Goal: Transaction & Acquisition: Purchase product/service

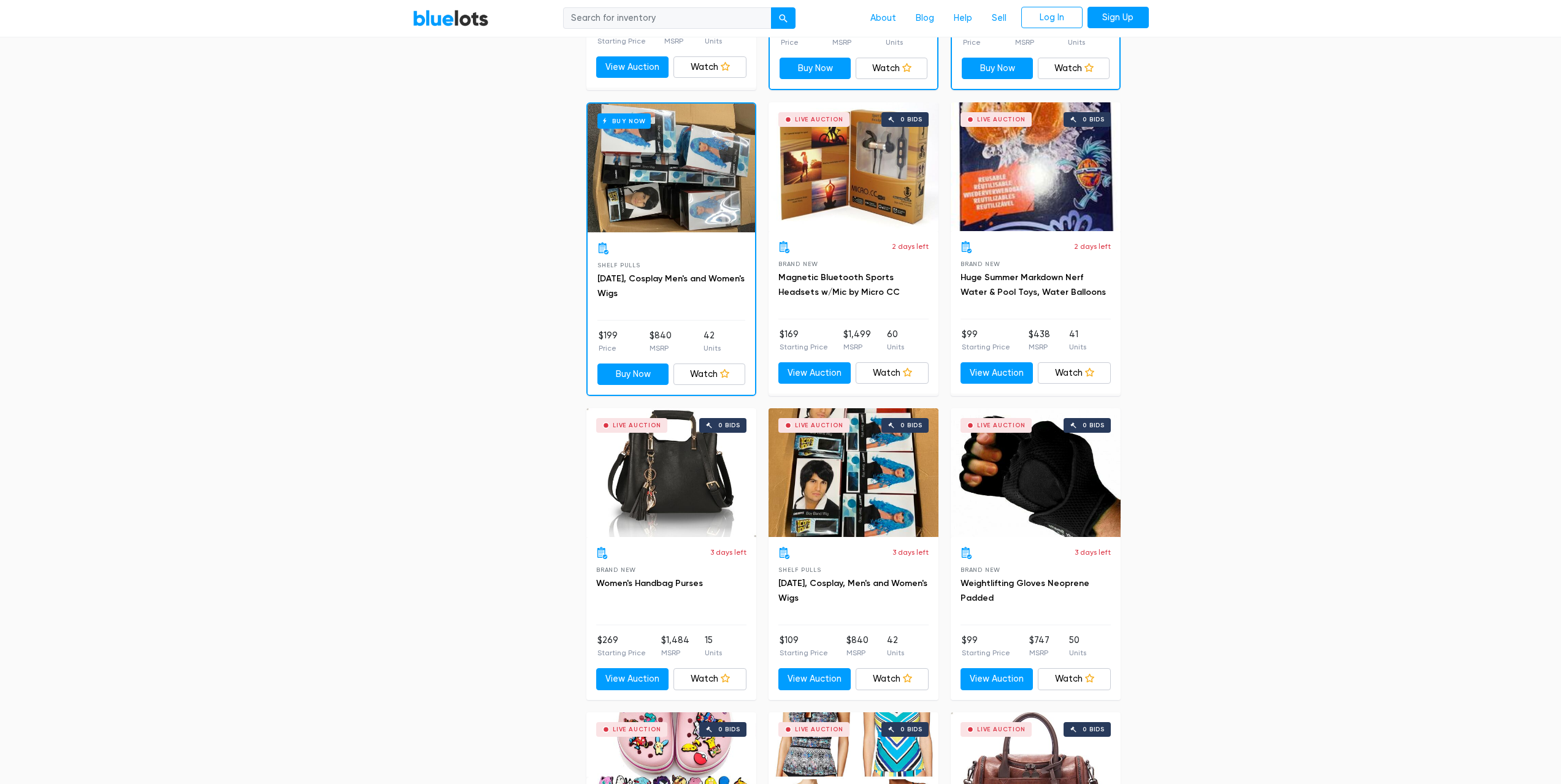
scroll to position [1533, 0]
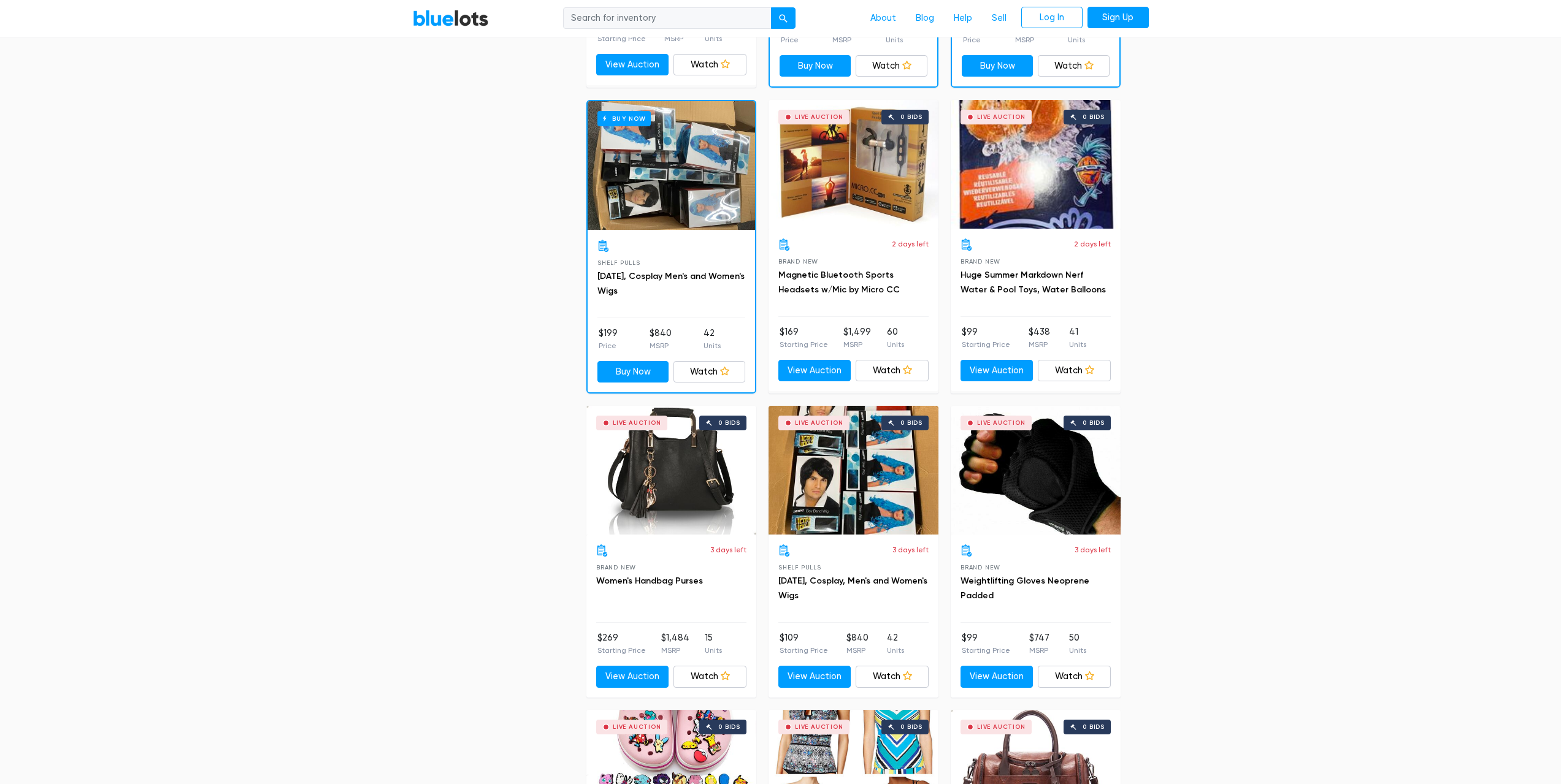
click at [697, 163] on div "Buy Now" at bounding box center [671, 165] width 167 height 129
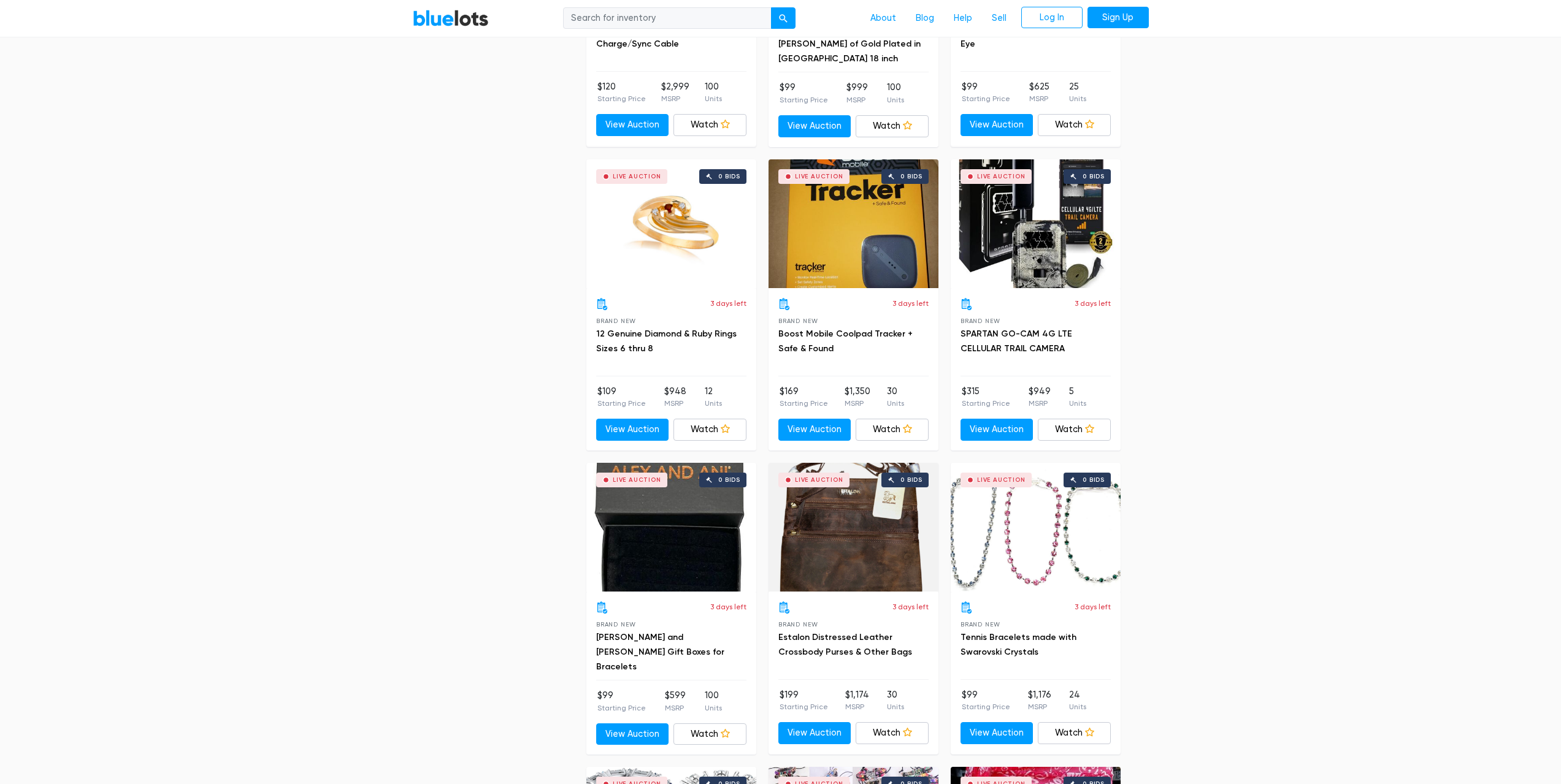
scroll to position [2698, 0]
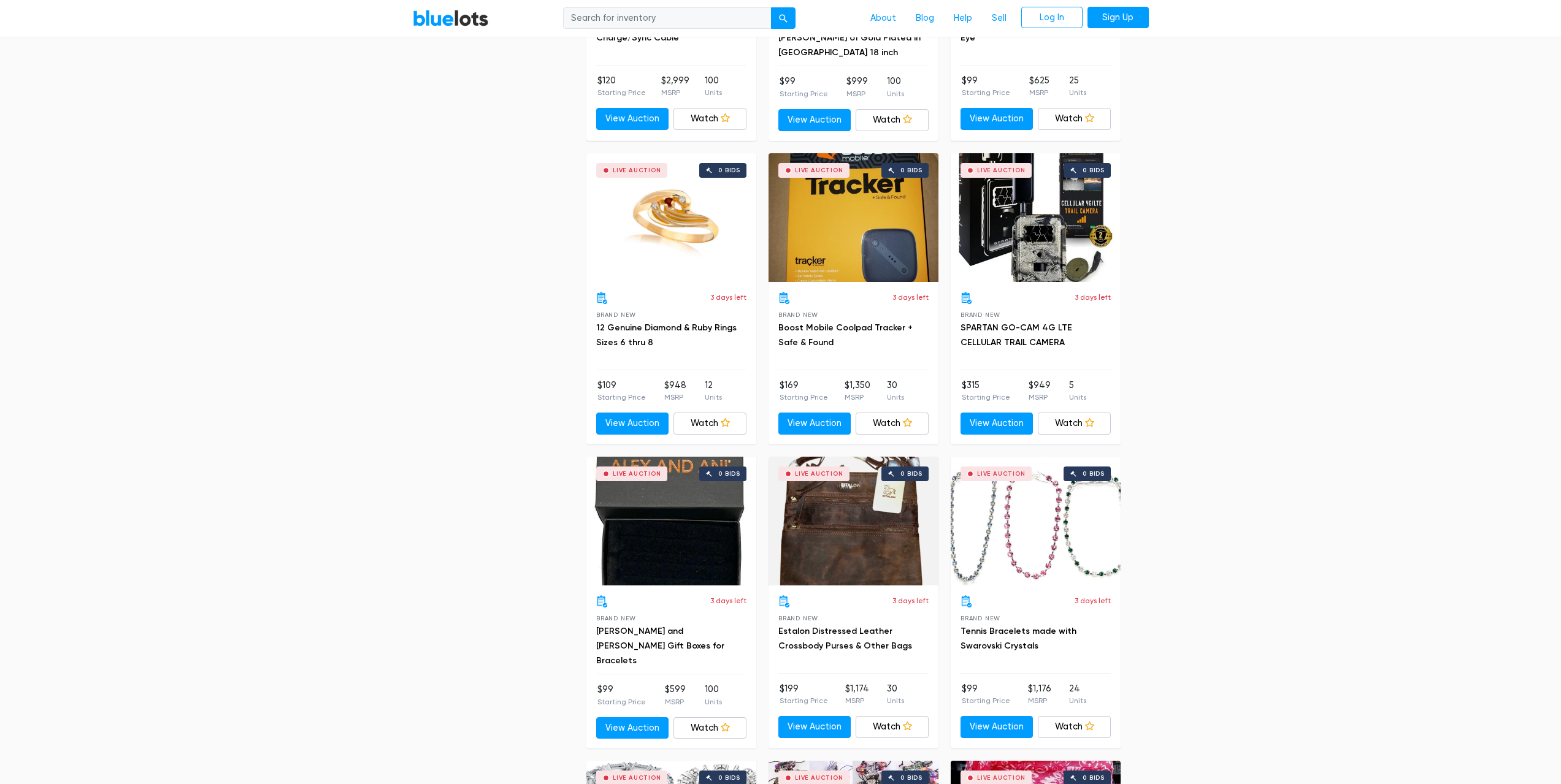
click at [865, 234] on div "Live Auction 0 bids" at bounding box center [853, 217] width 170 height 129
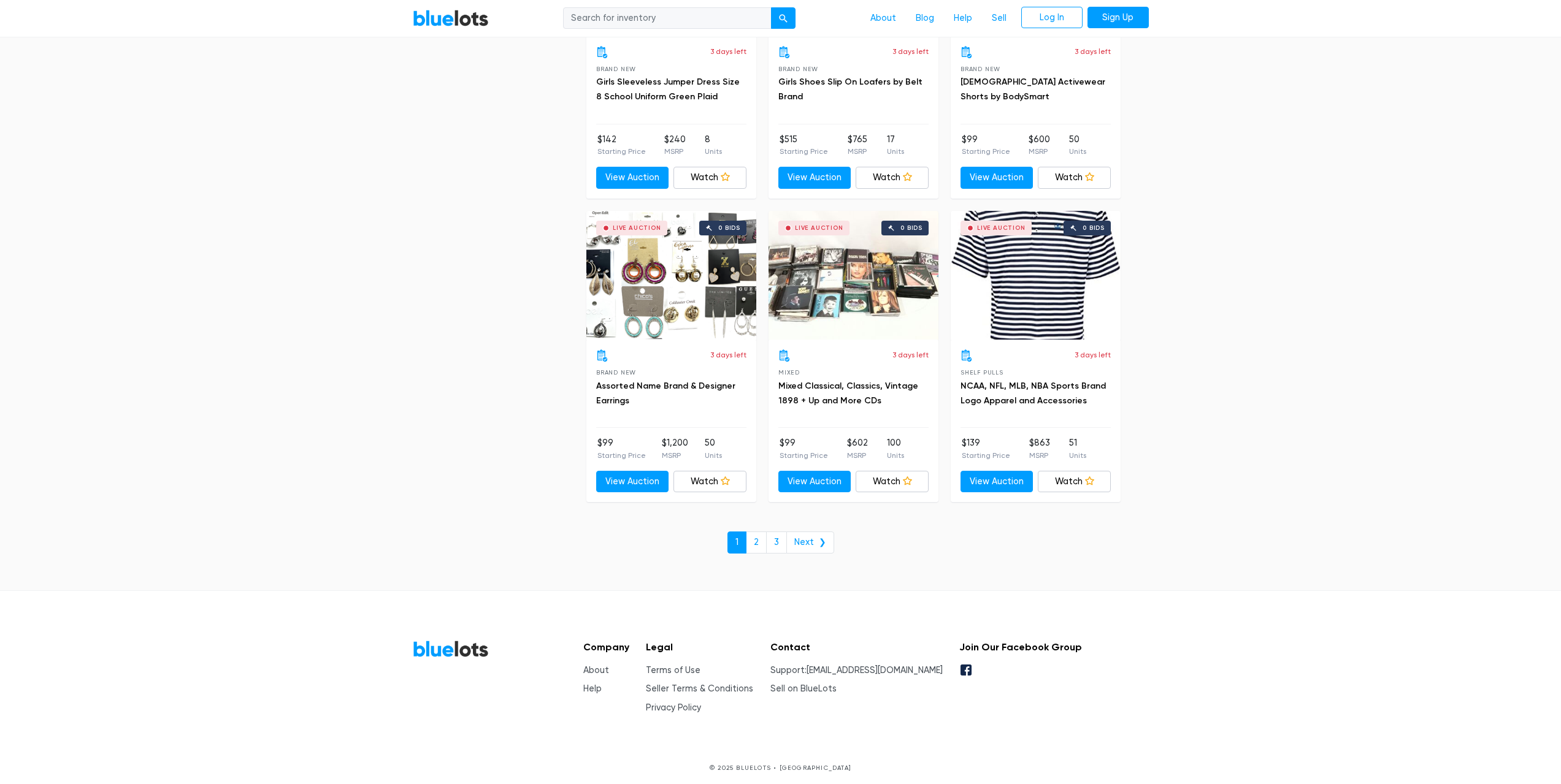
scroll to position [5074, 0]
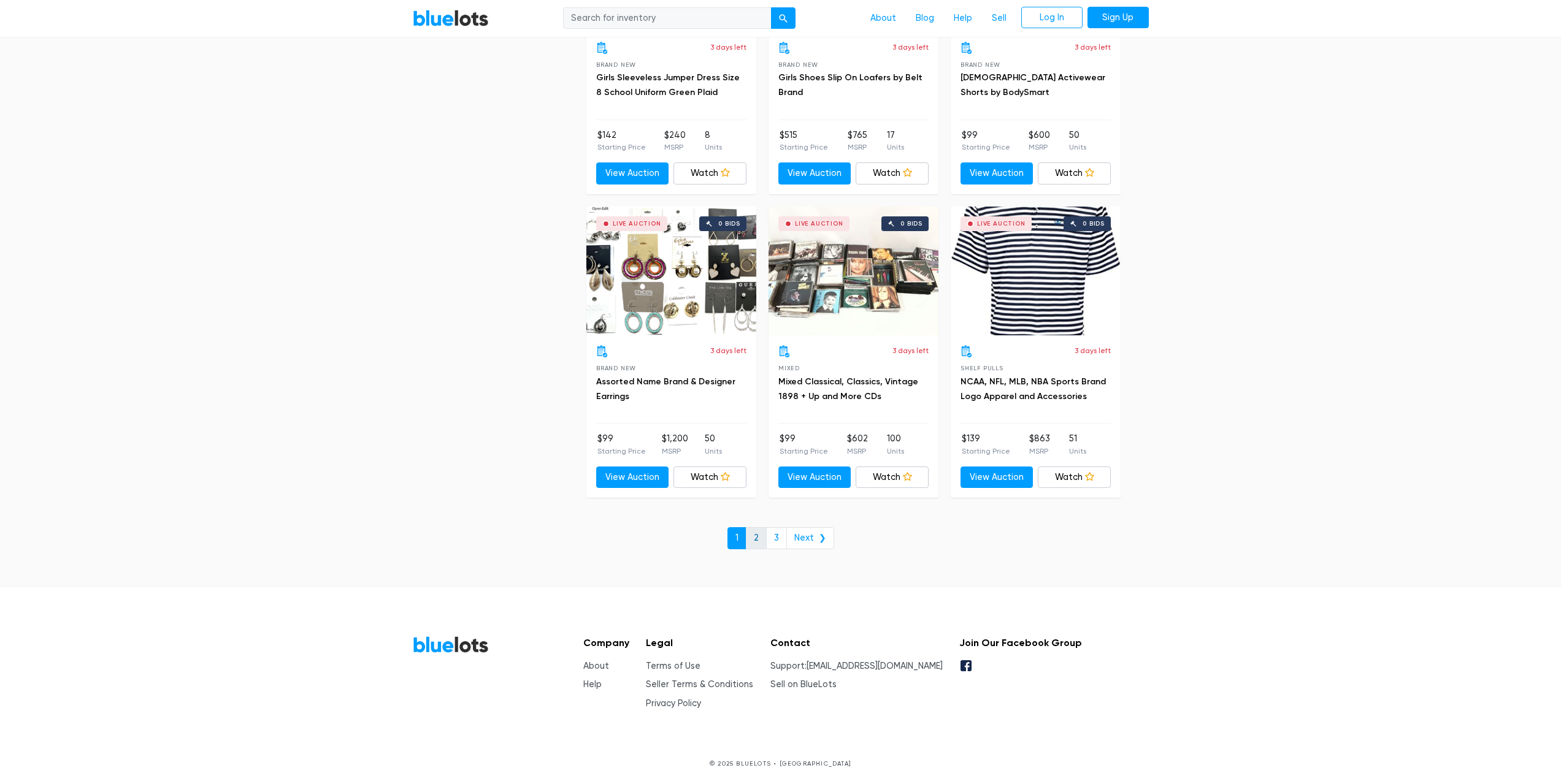
click at [759, 540] on link "2" at bounding box center [756, 538] width 21 height 22
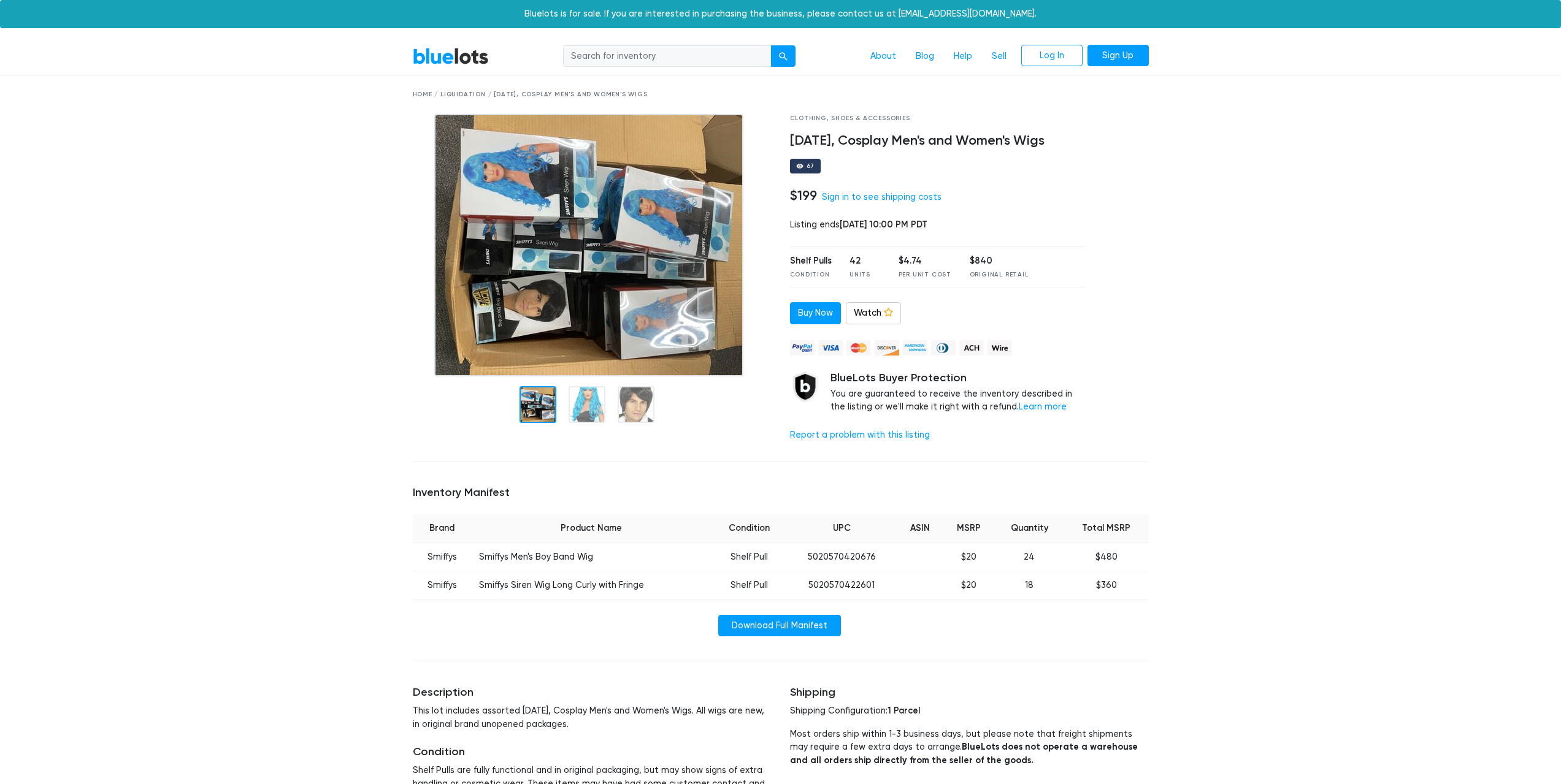
click at [636, 254] on img at bounding box center [589, 245] width 309 height 262
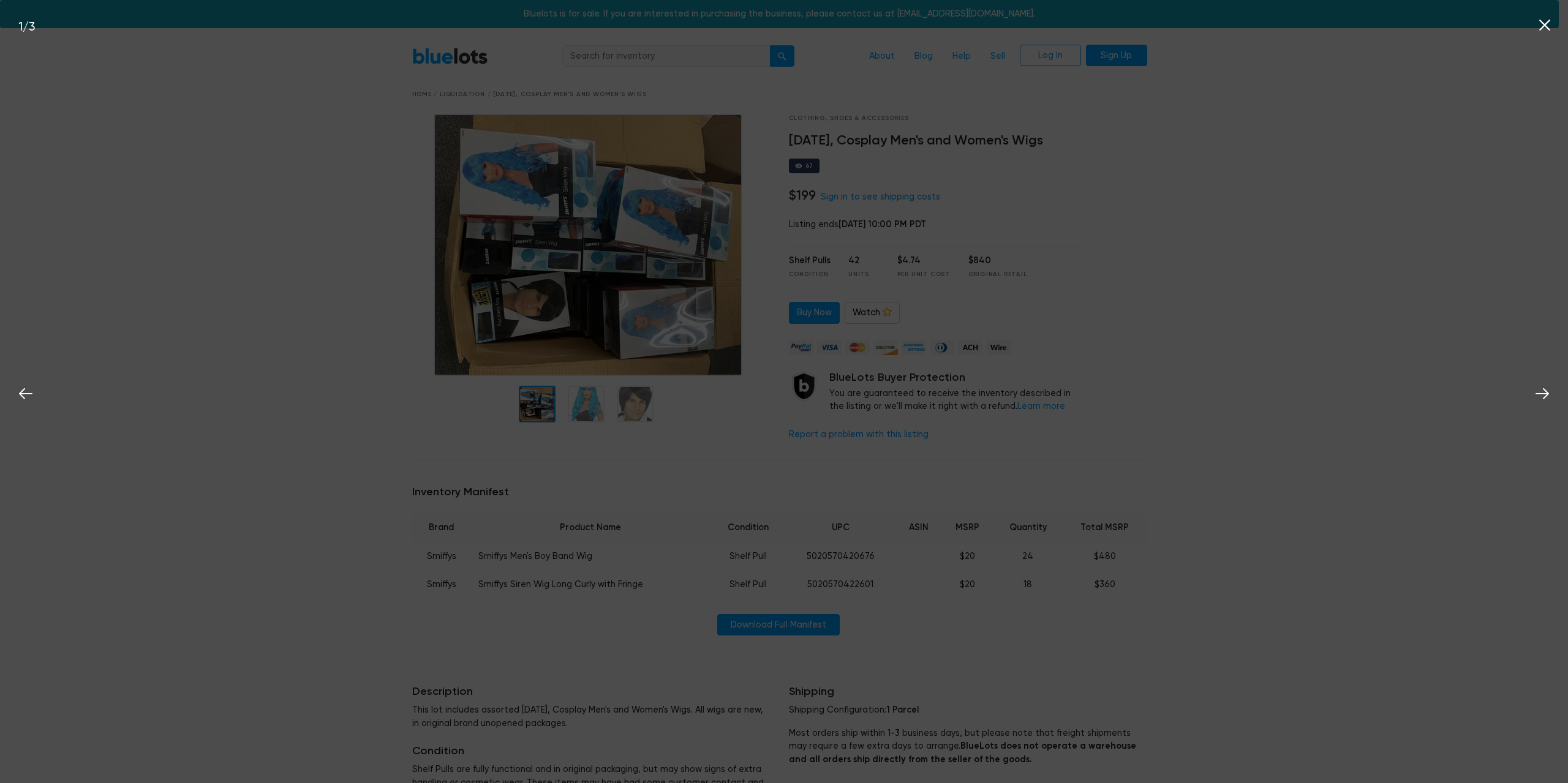
click at [635, 309] on div "1 / 3" at bounding box center [784, 391] width 1568 height 783
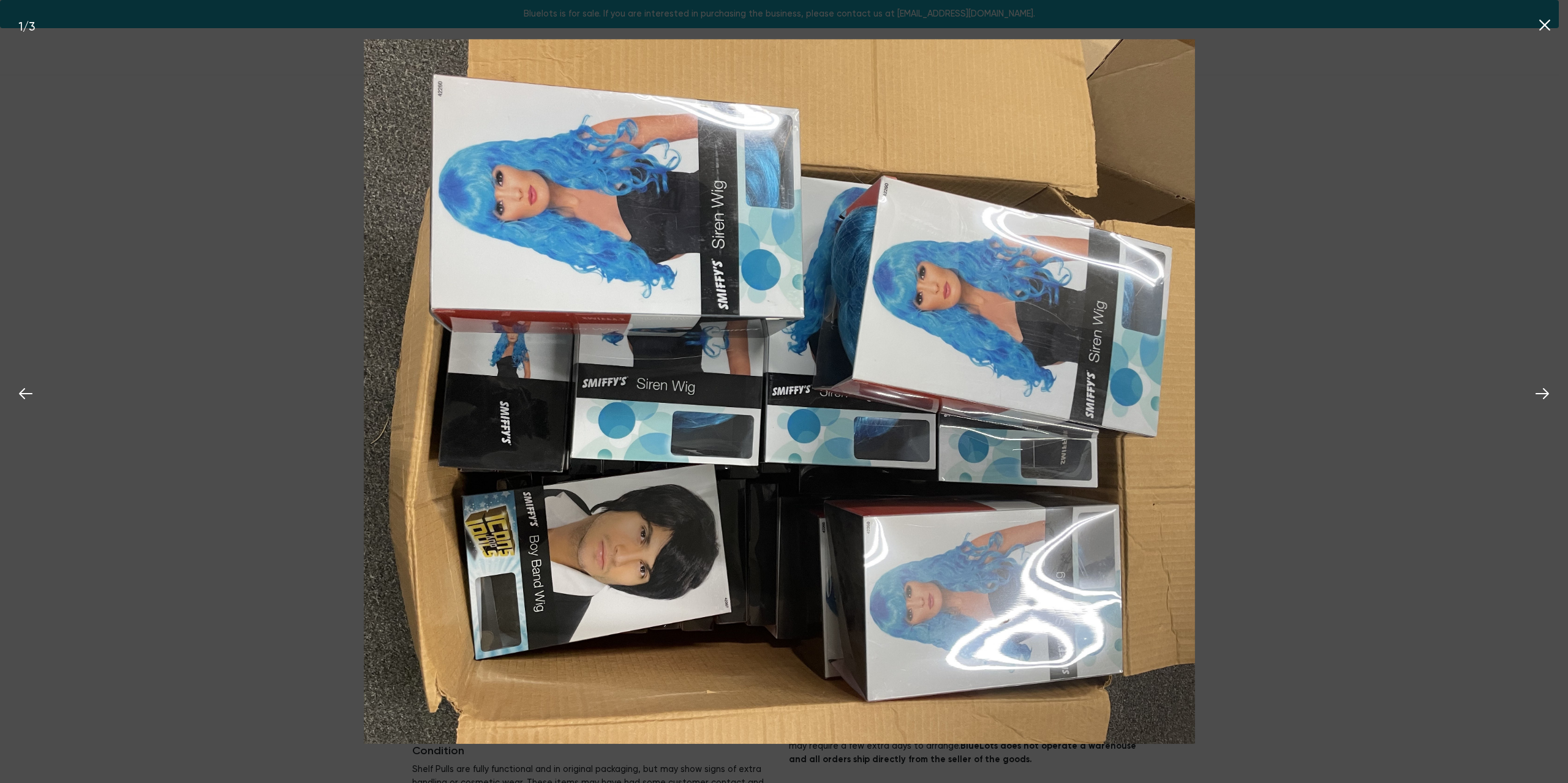
click at [815, 357] on img at bounding box center [780, 391] width 832 height 705
click at [1538, 391] on icon at bounding box center [1543, 394] width 19 height 19
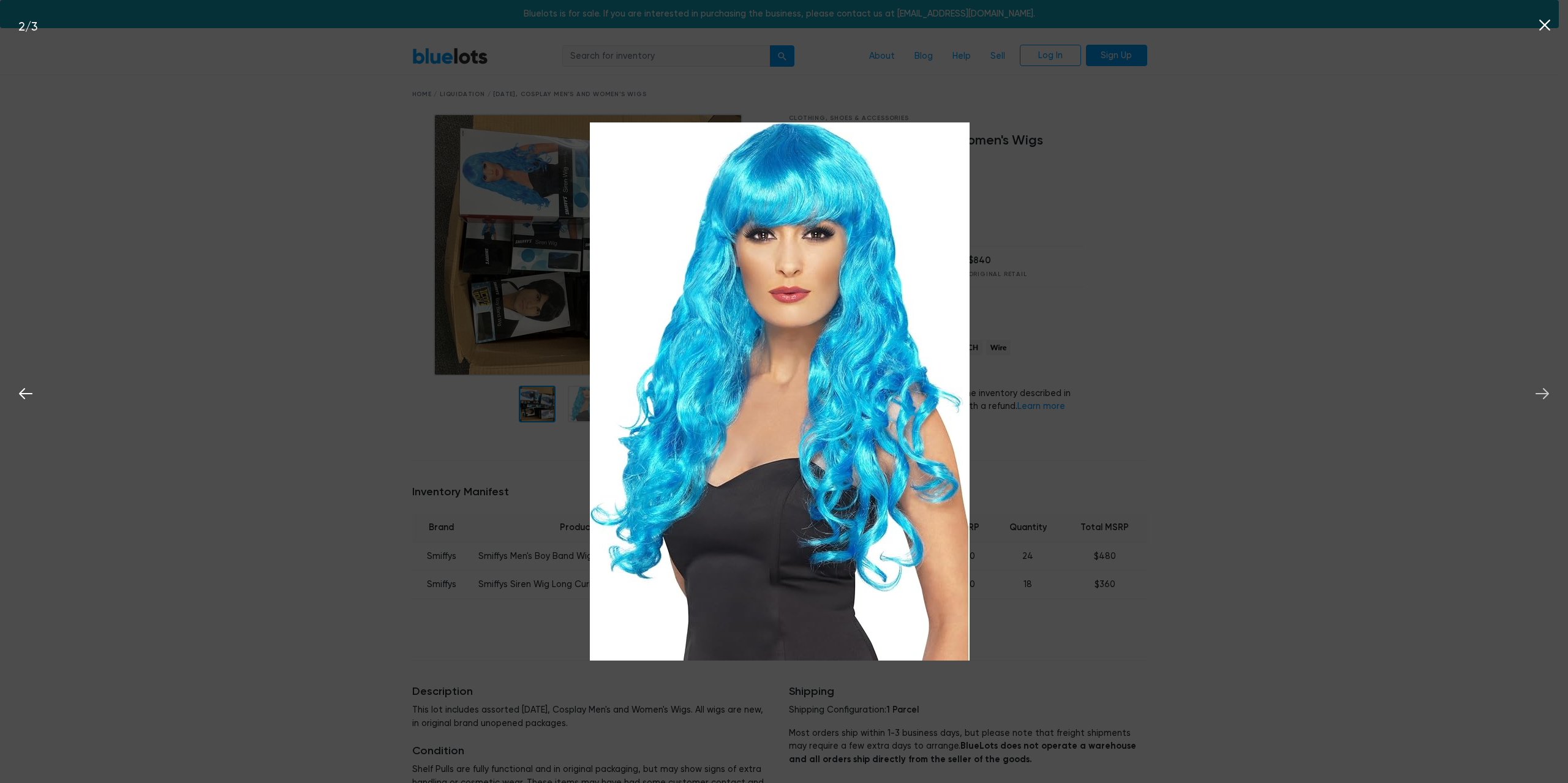
click at [1538, 392] on icon at bounding box center [1543, 394] width 19 height 19
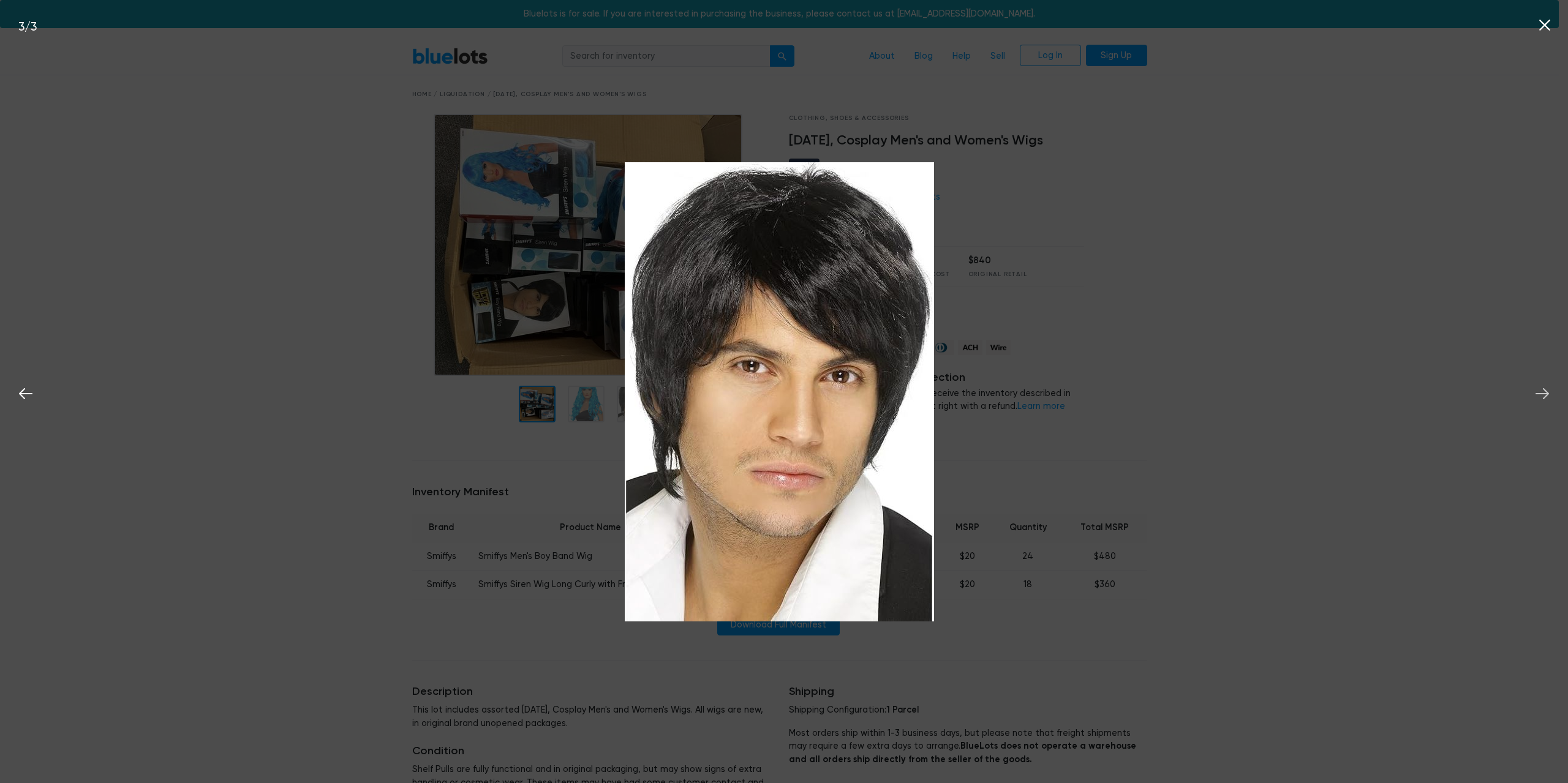
click at [1537, 392] on icon at bounding box center [1543, 394] width 19 height 19
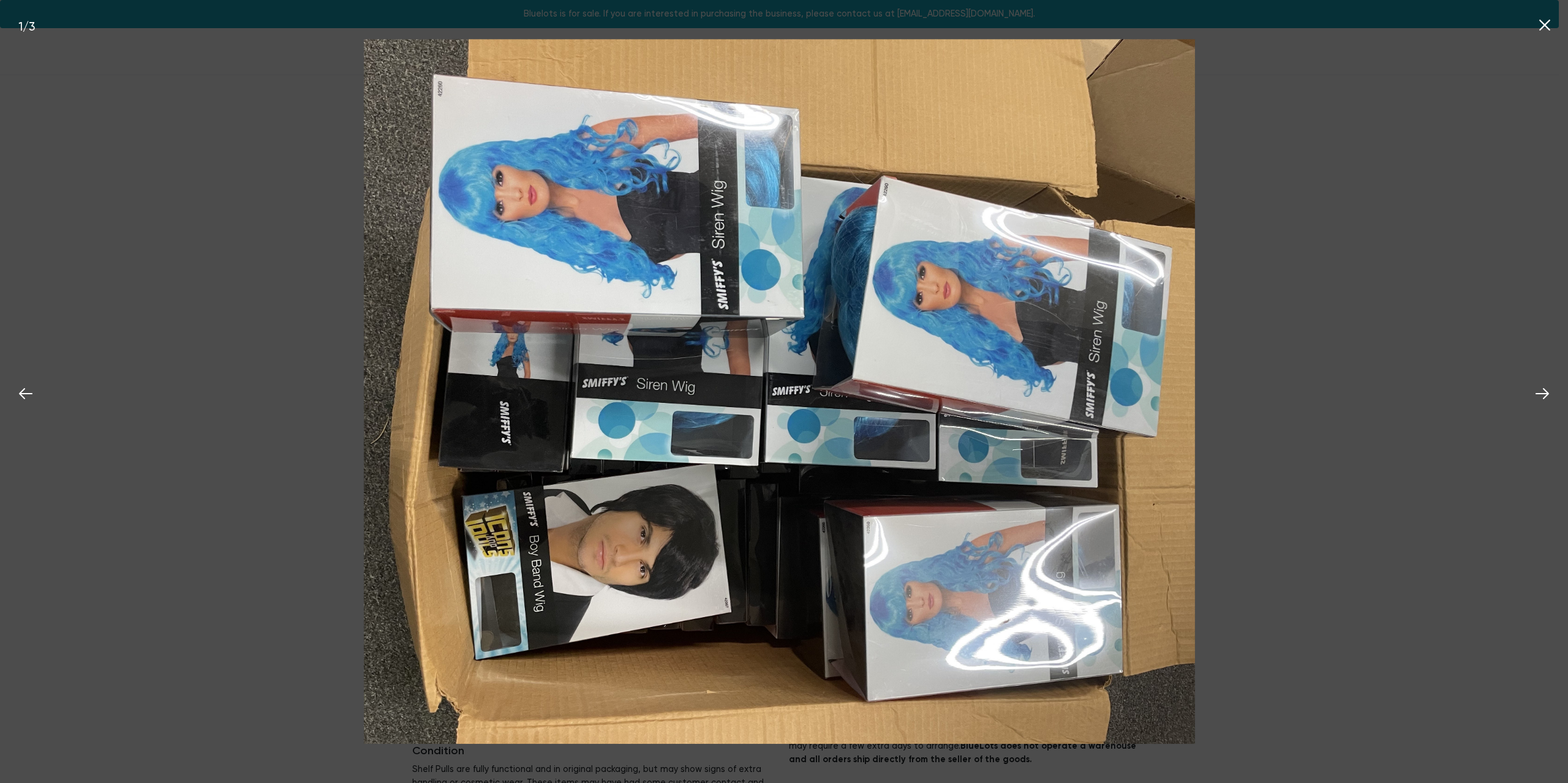
click at [1542, 19] on icon at bounding box center [1545, 25] width 19 height 19
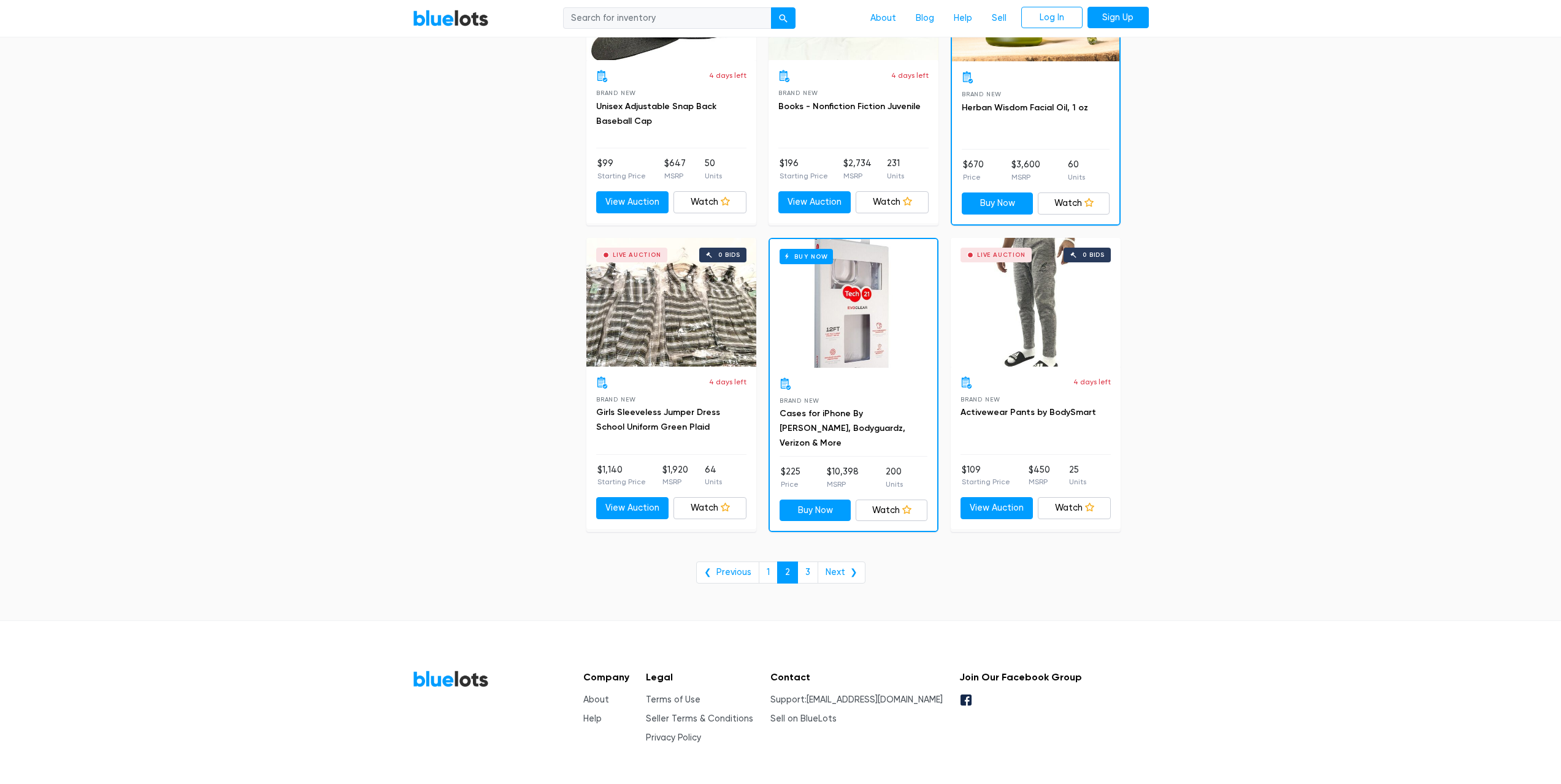
scroll to position [4789, 0]
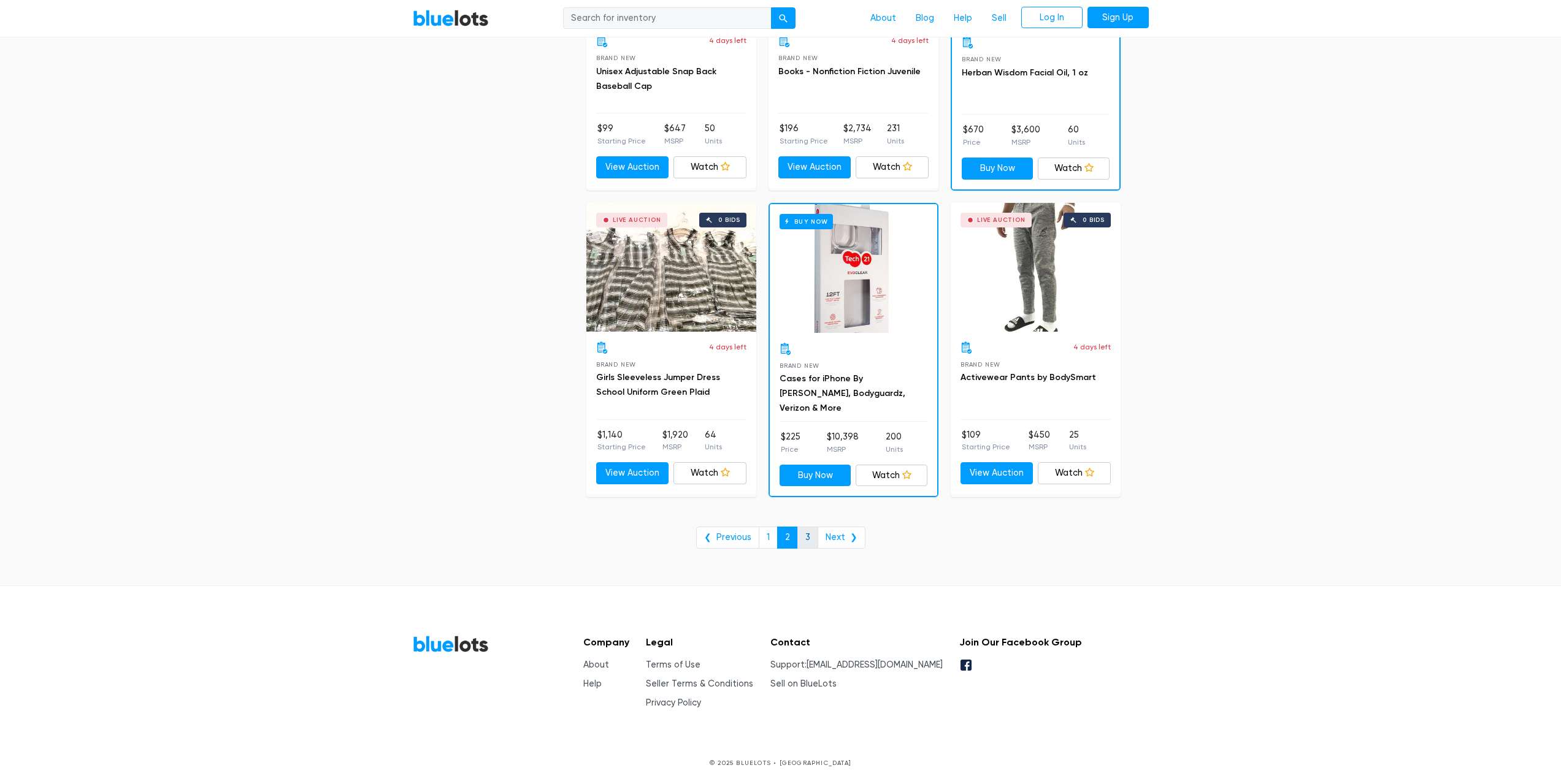
click at [803, 536] on link "3" at bounding box center [808, 538] width 21 height 22
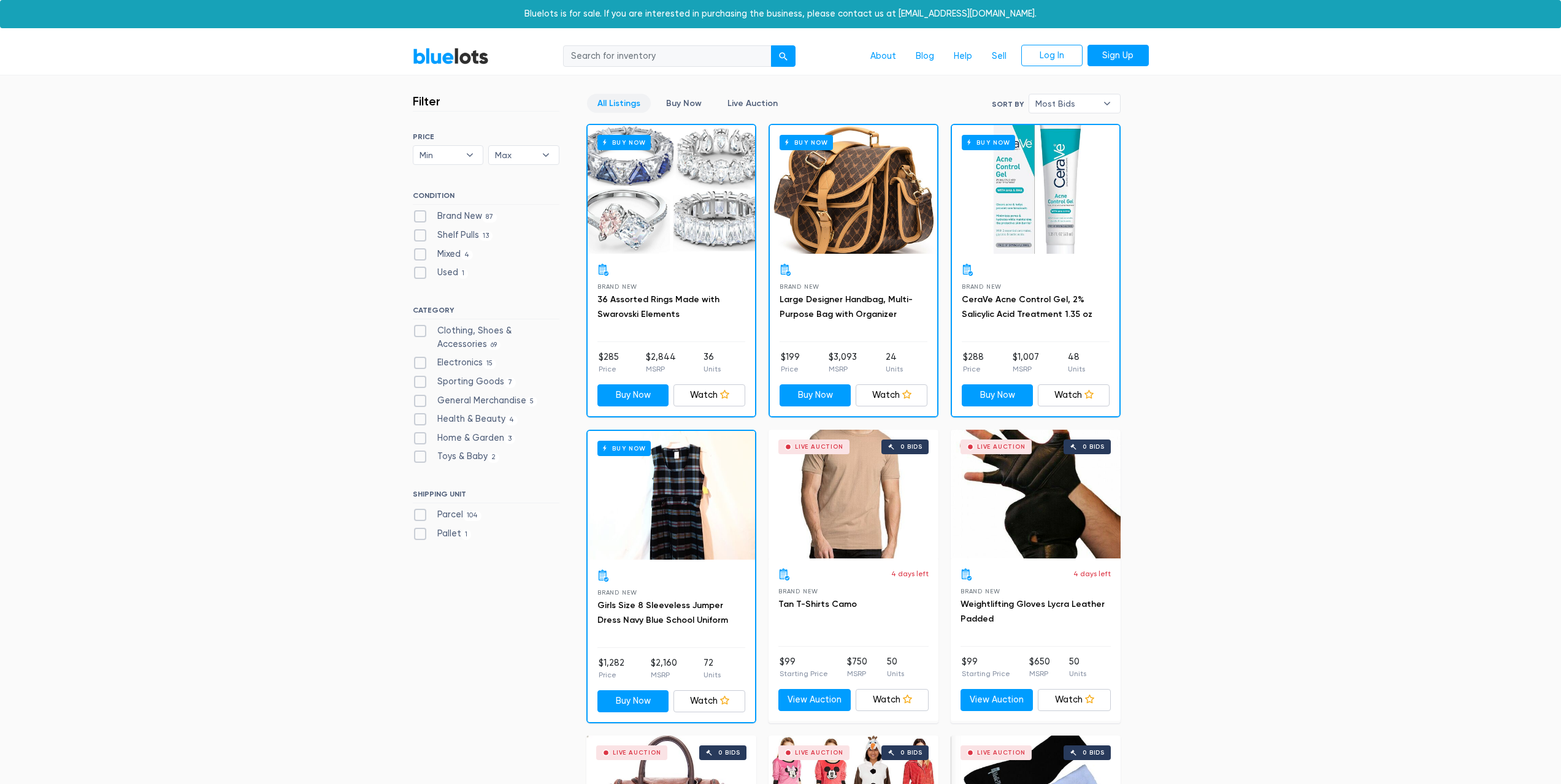
click at [420, 366] on label "Electronics 15" at bounding box center [455, 363] width 84 height 13
click at [420, 364] on input "Electronics 15" at bounding box center [417, 360] width 8 height 8
checkbox input "true"
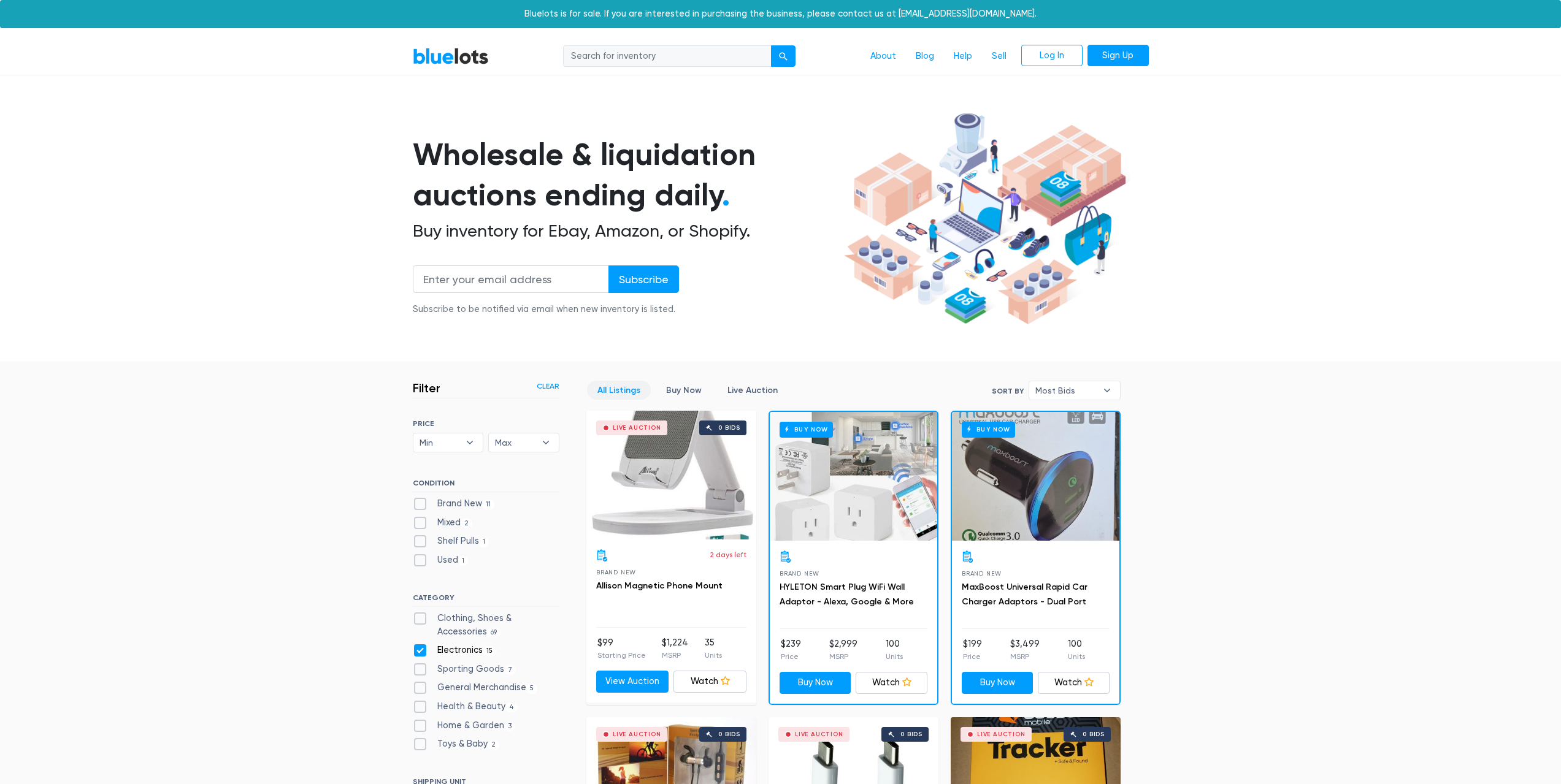
scroll to position [330, 0]
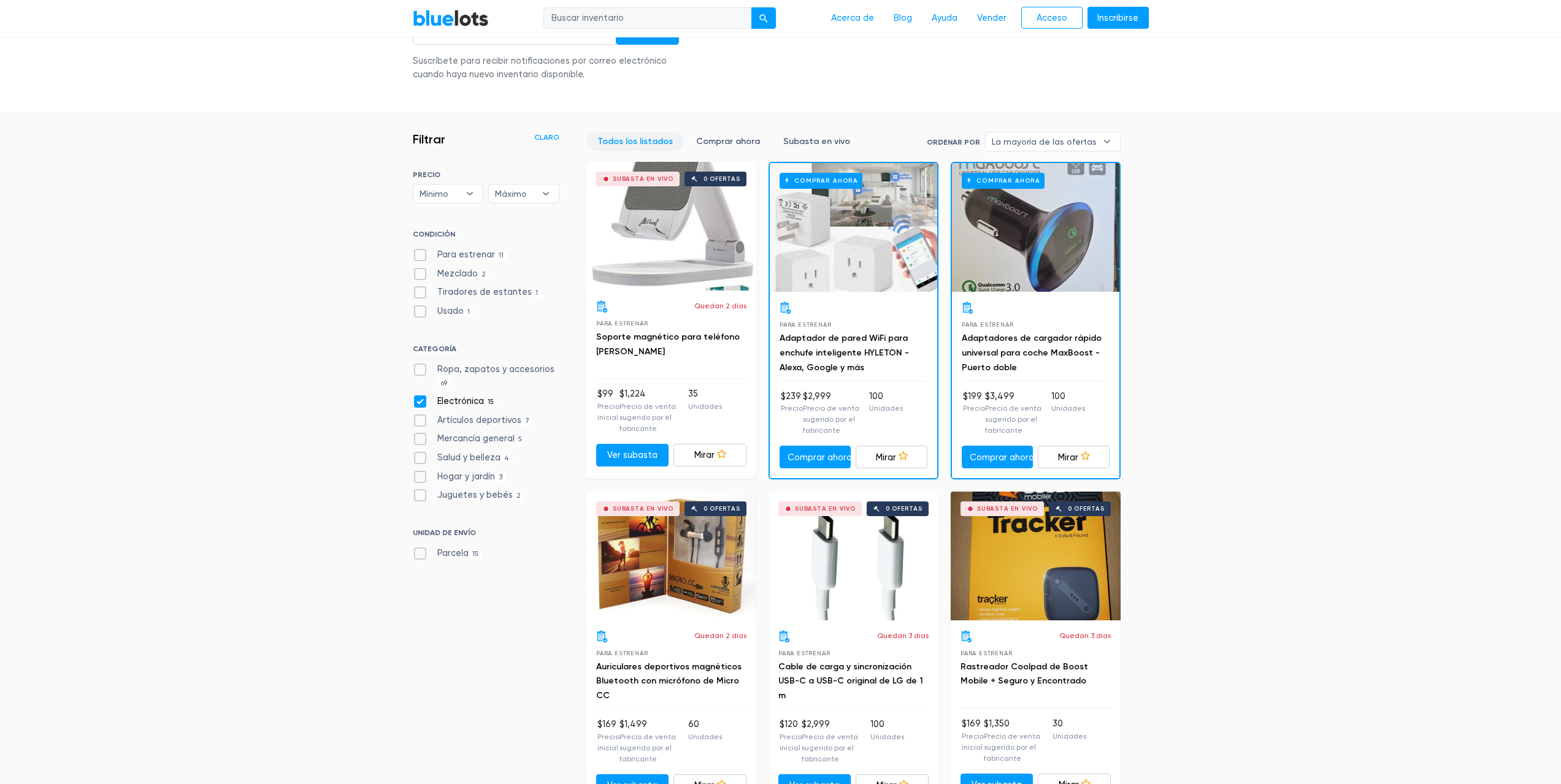
click at [424, 276] on label "Mezclado 2" at bounding box center [451, 274] width 77 height 13
click at [421, 275] on input "Mezclado 2" at bounding box center [417, 271] width 8 height 8
checkbox input "true"
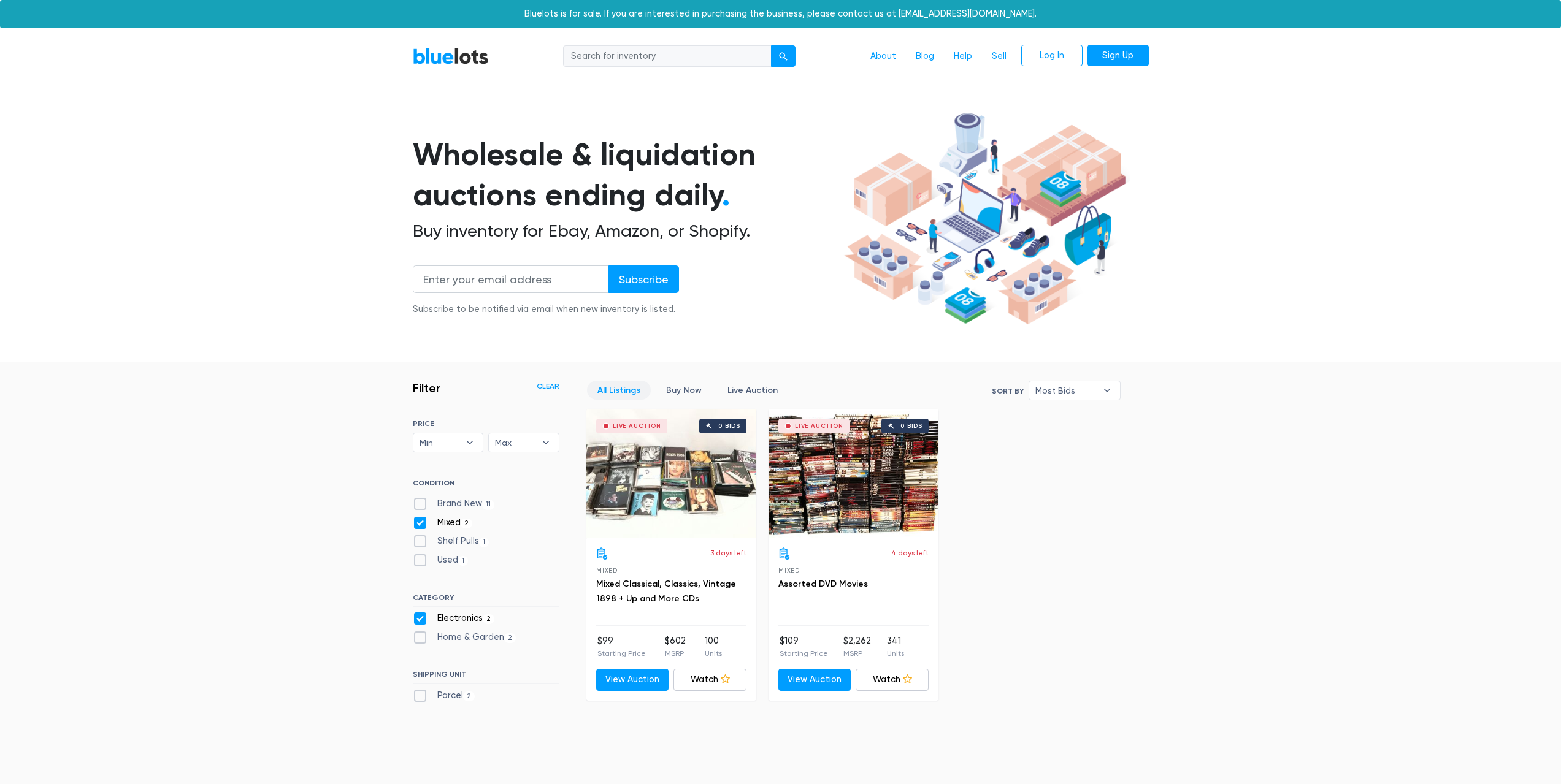
scroll to position [211, 0]
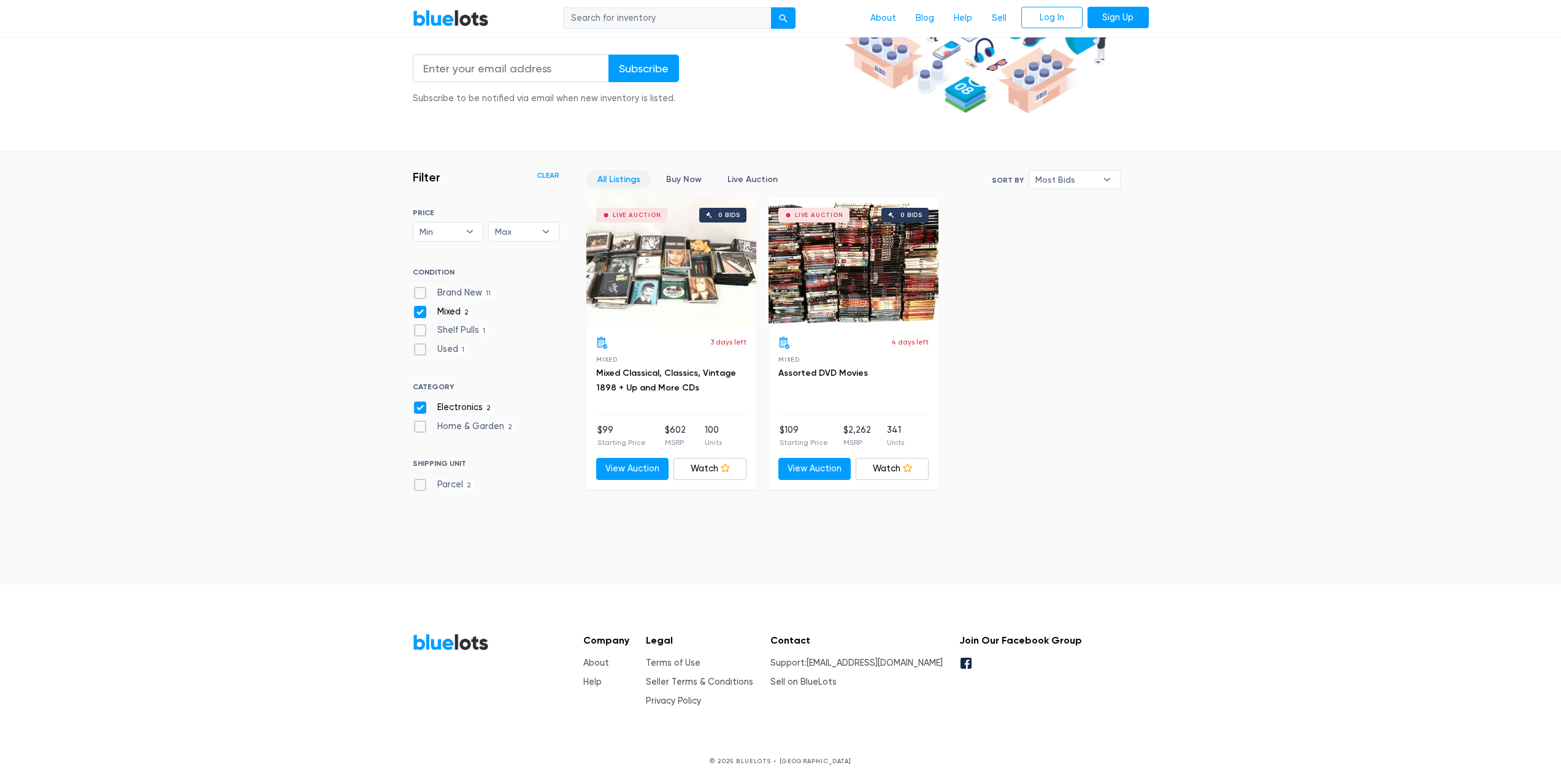
click at [418, 310] on label "Mixed 2" at bounding box center [443, 312] width 60 height 13
click at [418, 310] on input "Mixed 2" at bounding box center [417, 309] width 8 height 8
checkbox input "false"
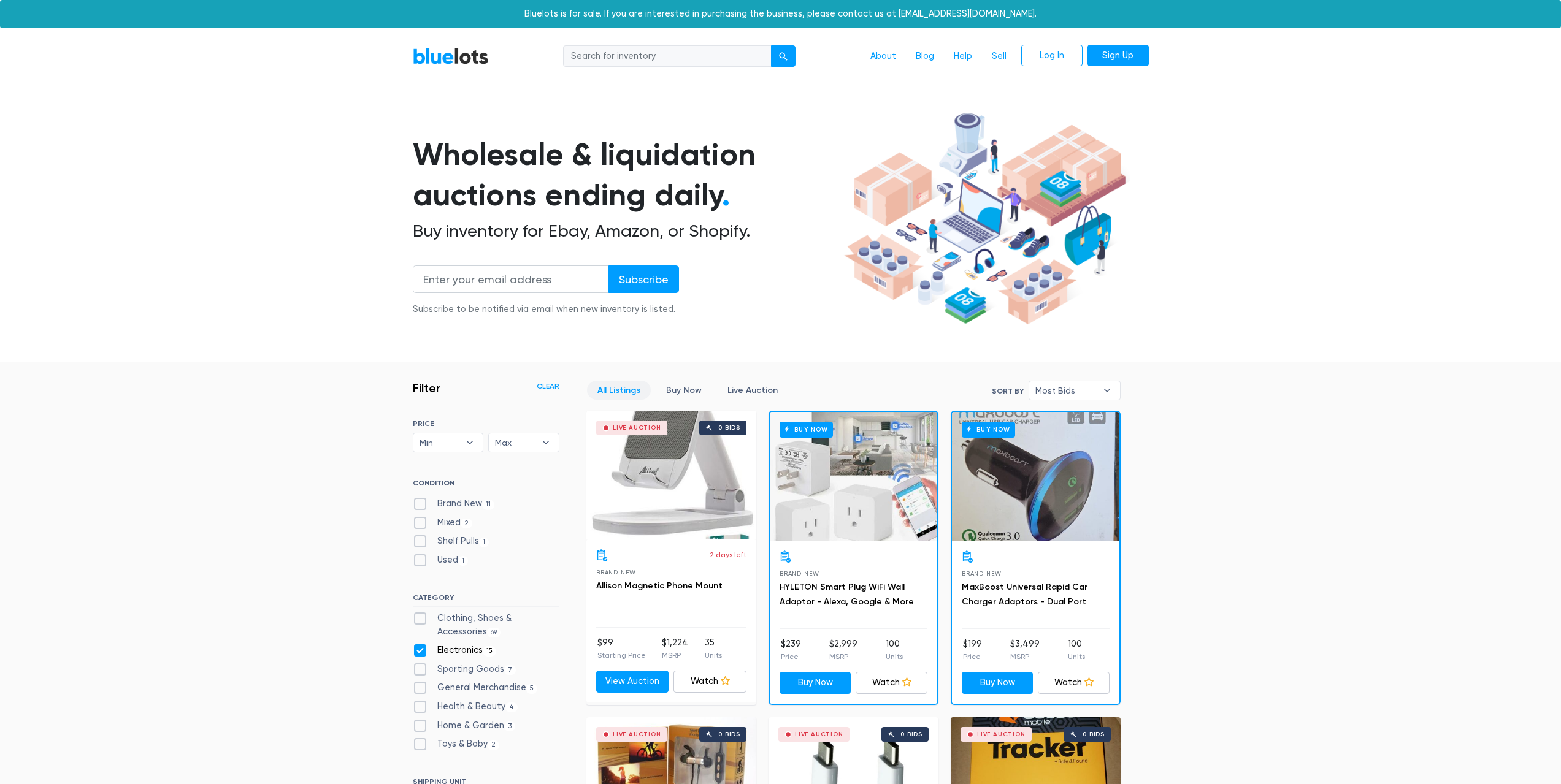
scroll to position [330, 0]
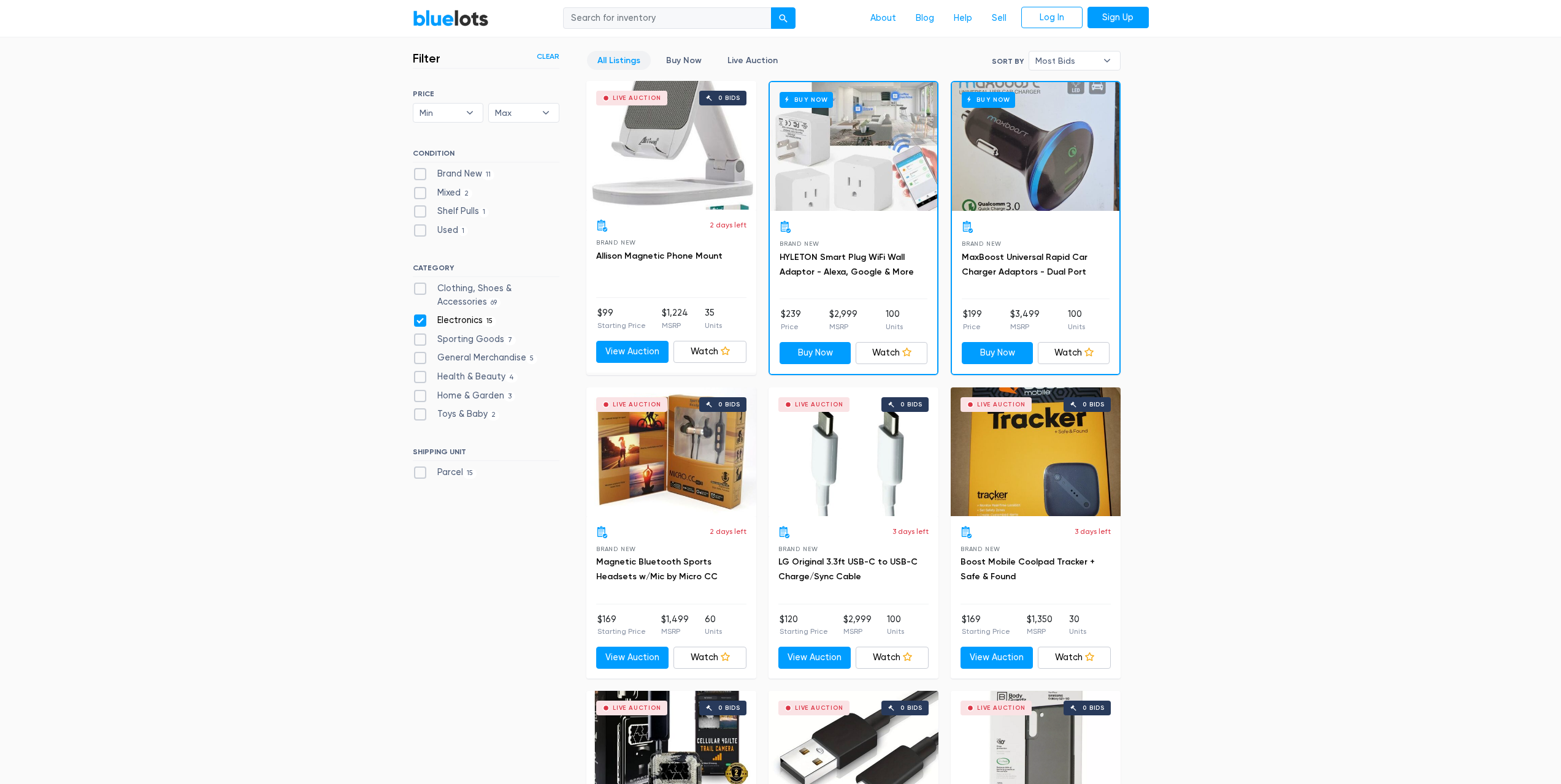
click at [420, 398] on label "Home & Garden 3" at bounding box center [464, 396] width 103 height 13
click at [420, 397] on Garden"] "Home & Garden 3" at bounding box center [417, 393] width 8 height 8
checkbox Garden"] "true"
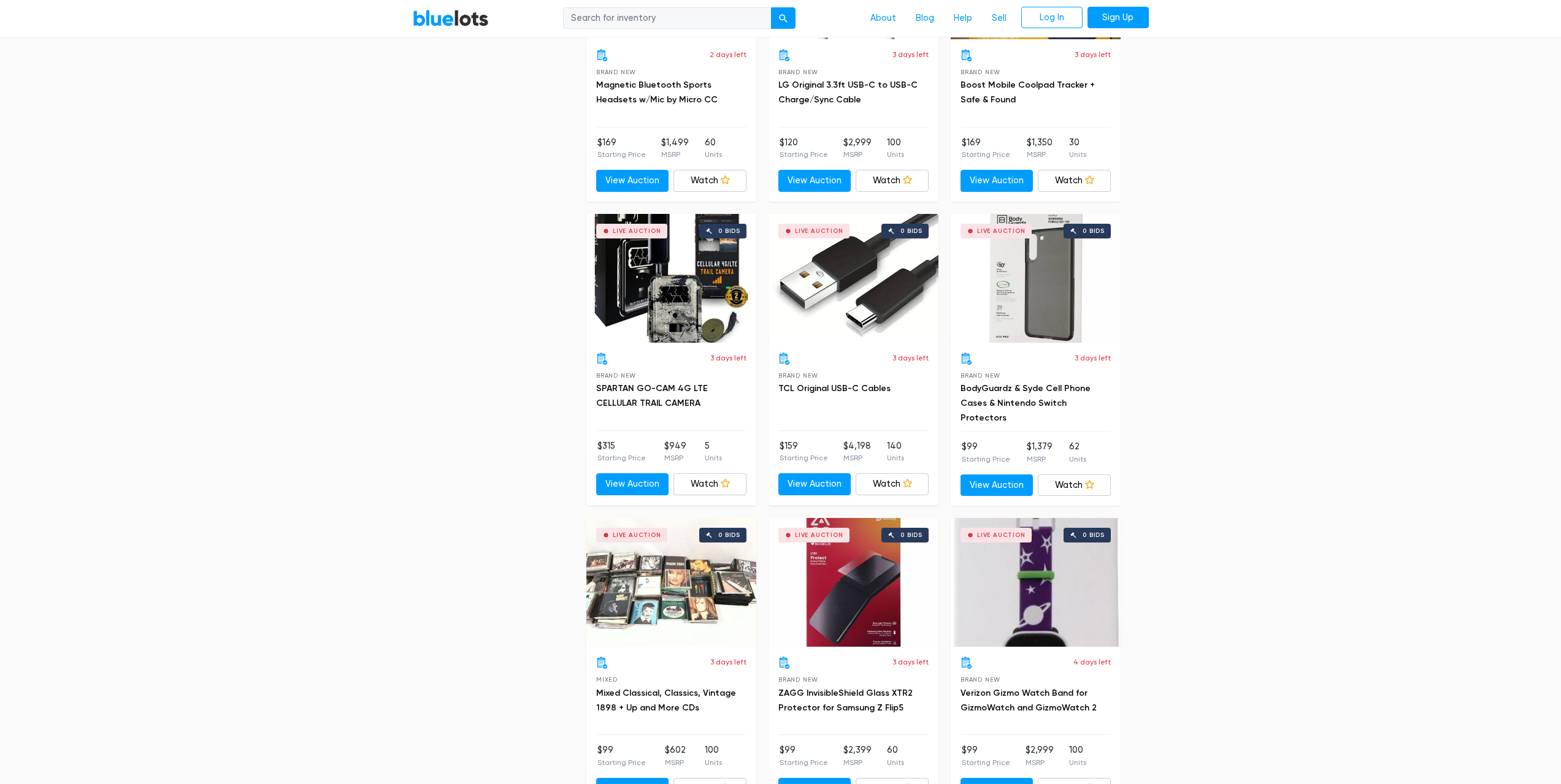
scroll to position [821, 0]
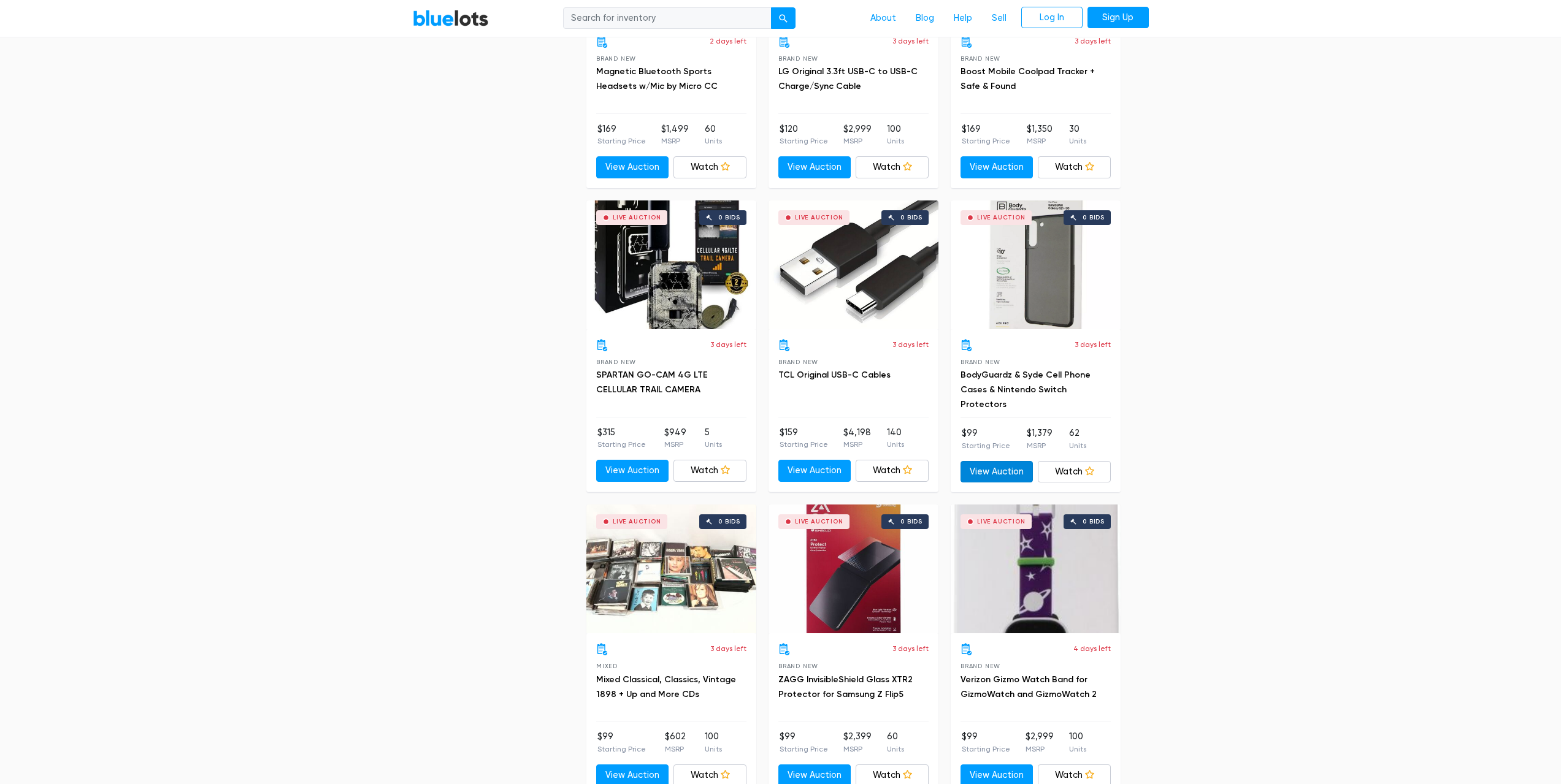
click at [990, 472] on link "View Auction" at bounding box center [997, 472] width 73 height 22
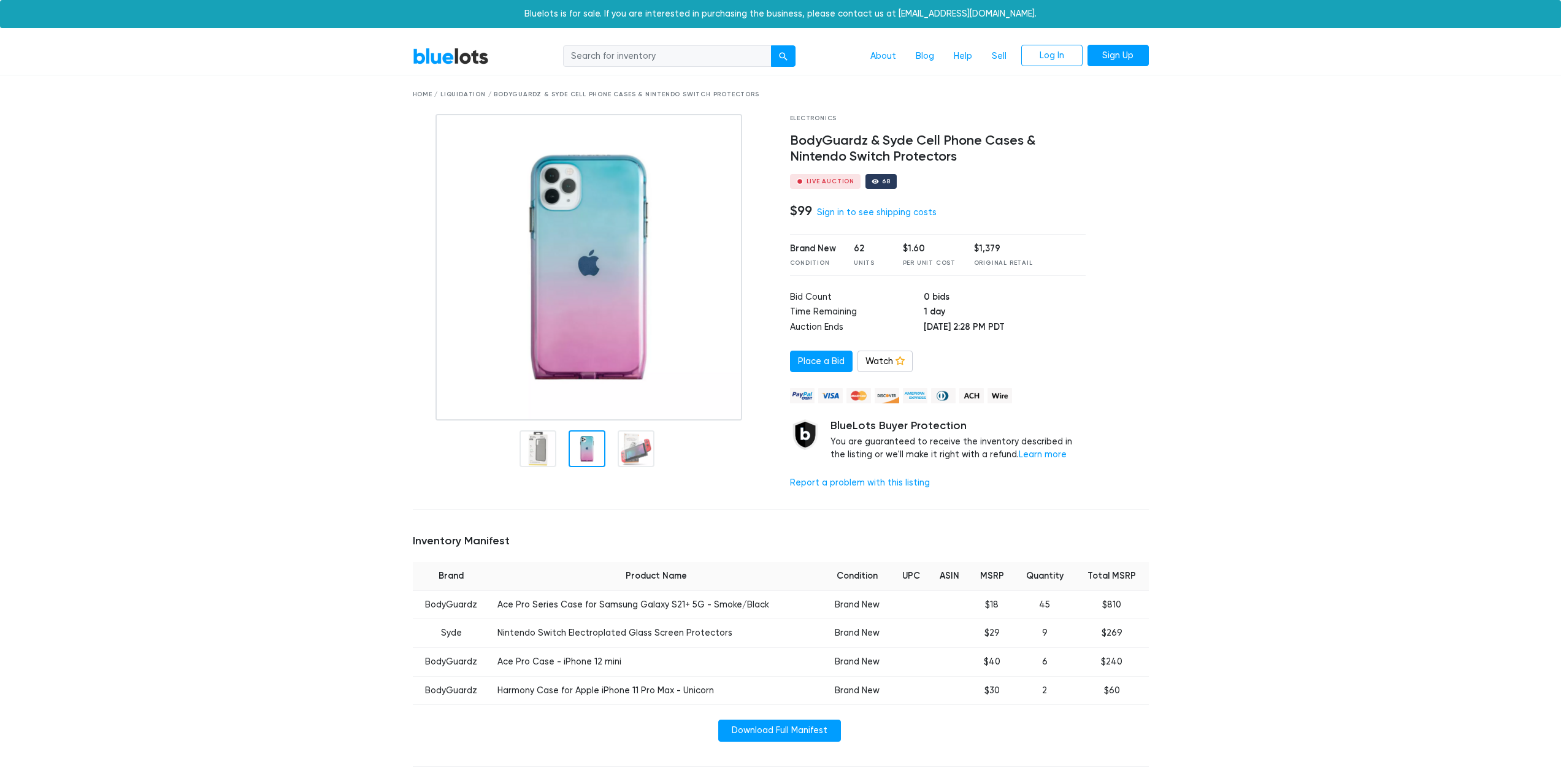
click at [573, 443] on div at bounding box center [587, 448] width 37 height 37
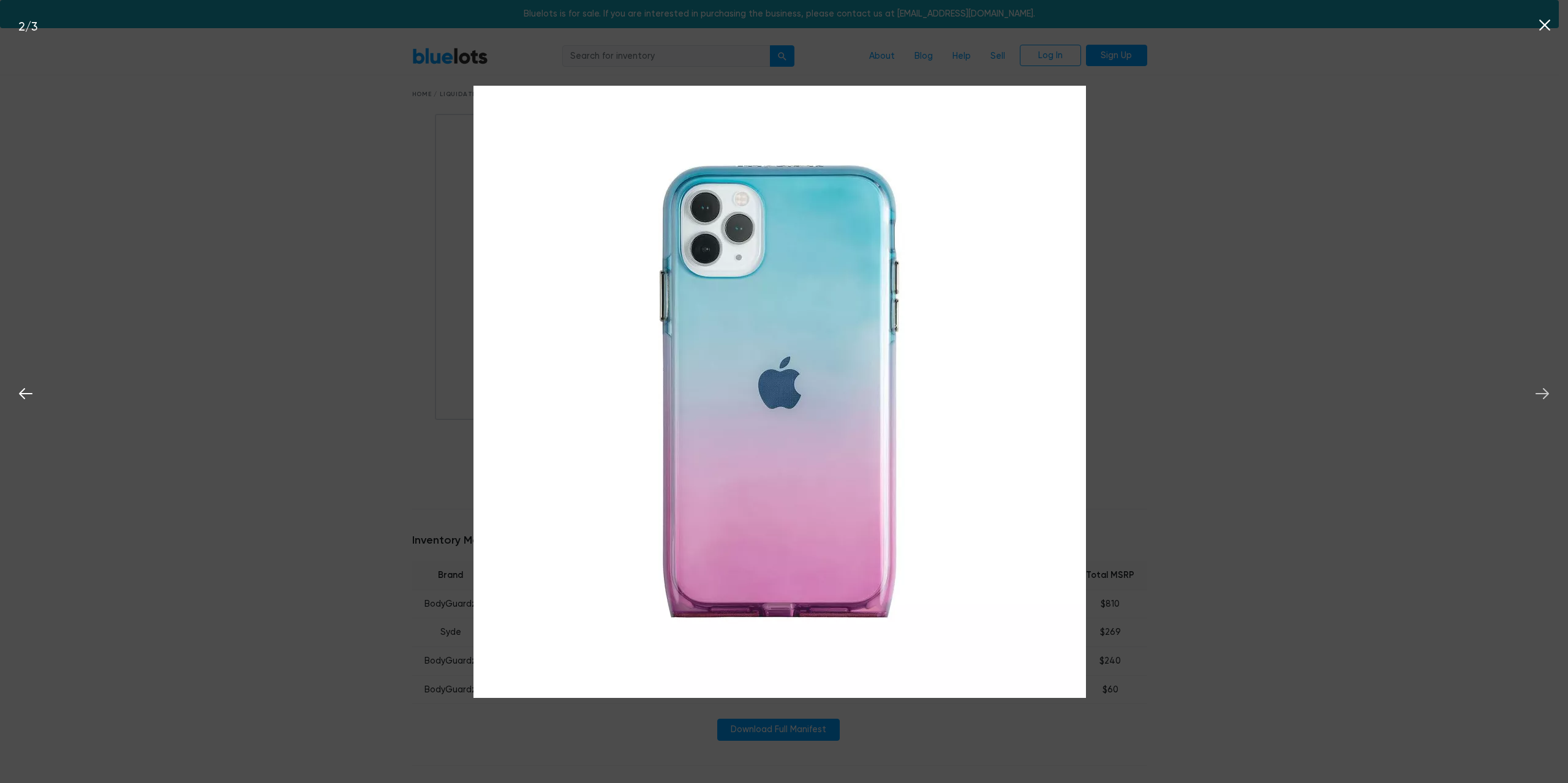
click at [1543, 397] on icon at bounding box center [1543, 394] width 19 height 19
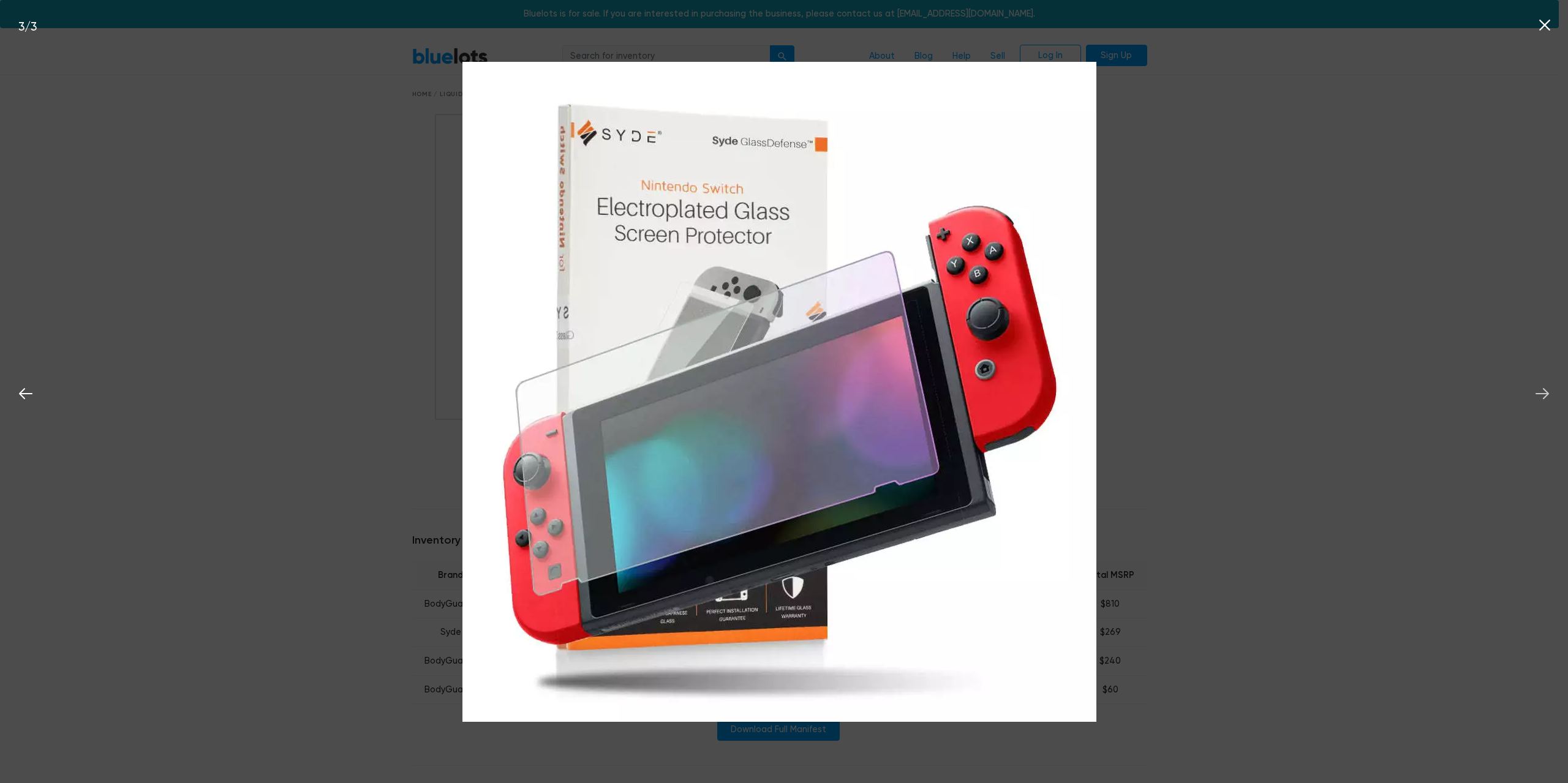
click at [1543, 392] on icon at bounding box center [1543, 394] width 19 height 19
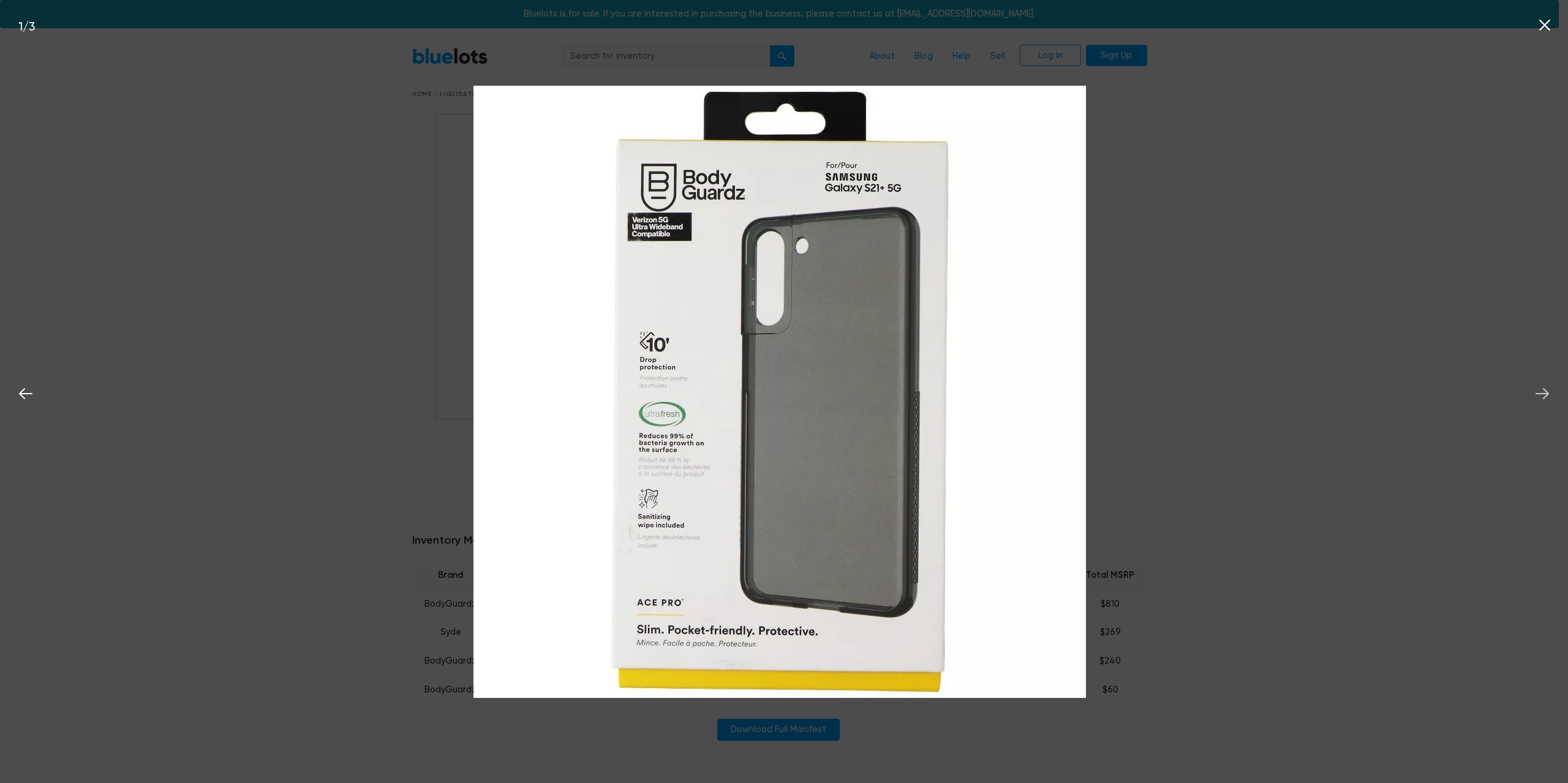
click at [1543, 396] on icon at bounding box center [1543, 394] width 19 height 19
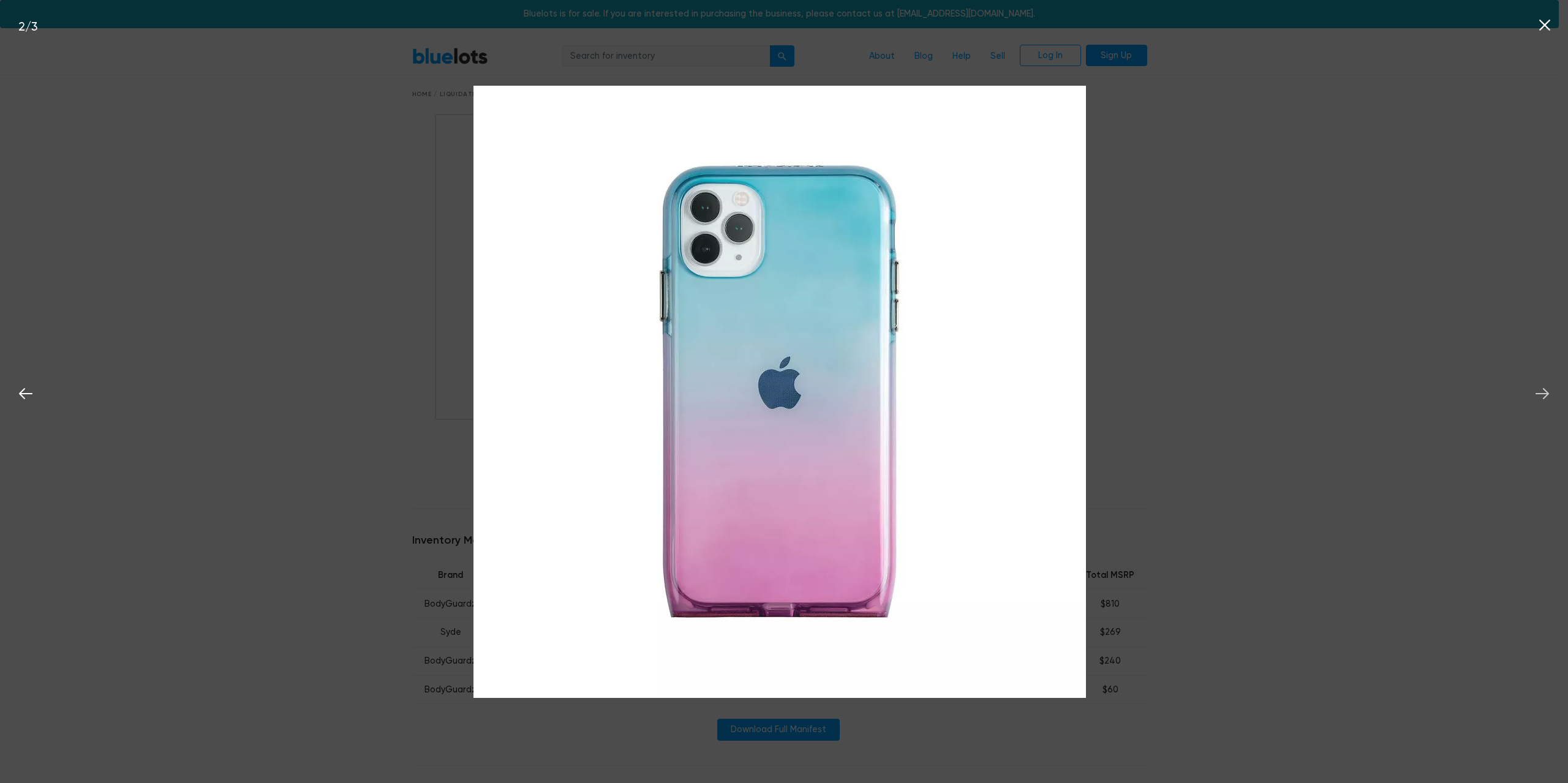
click at [1543, 396] on icon at bounding box center [1543, 394] width 19 height 19
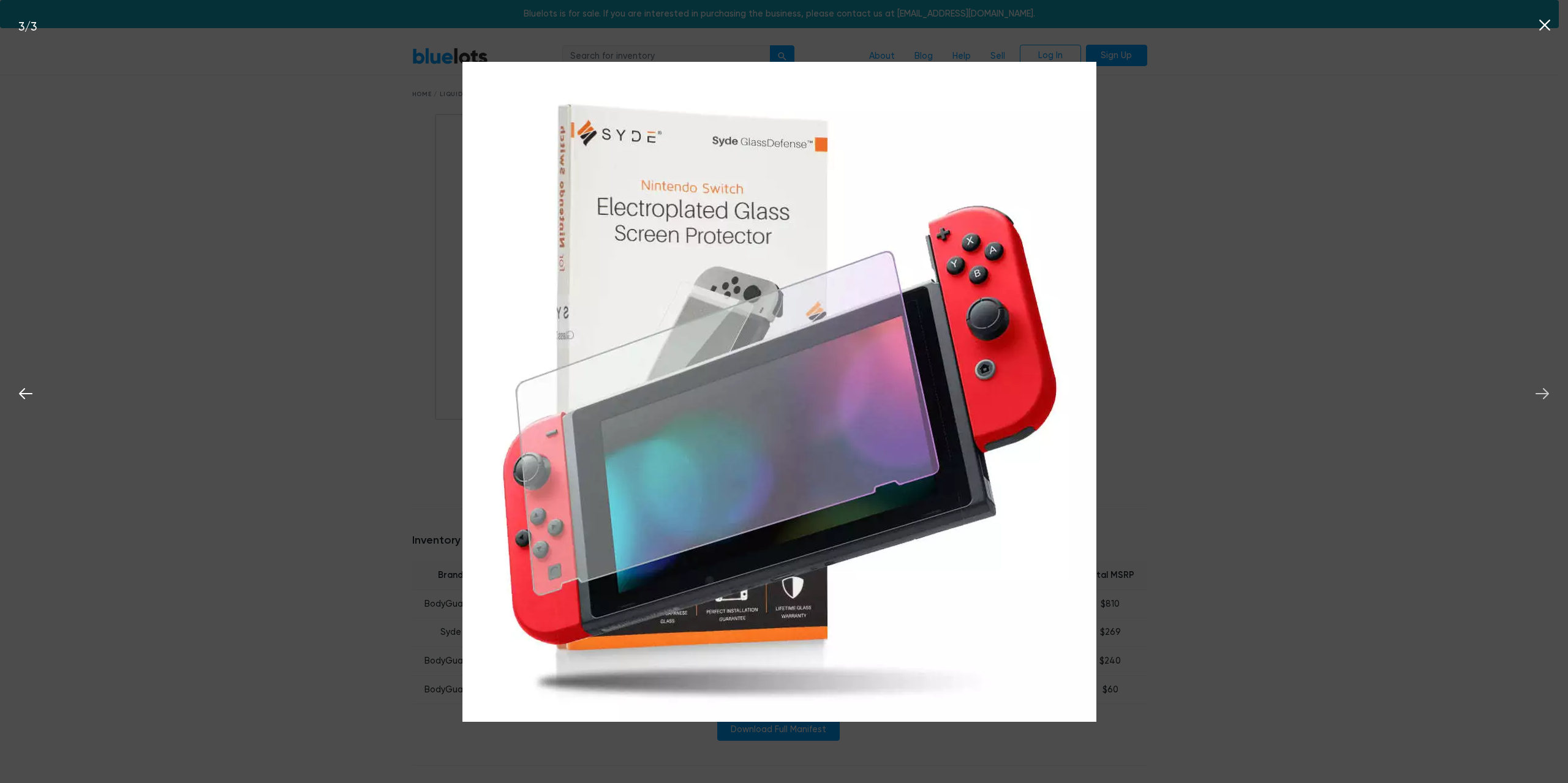
click at [1537, 395] on icon at bounding box center [1543, 394] width 19 height 19
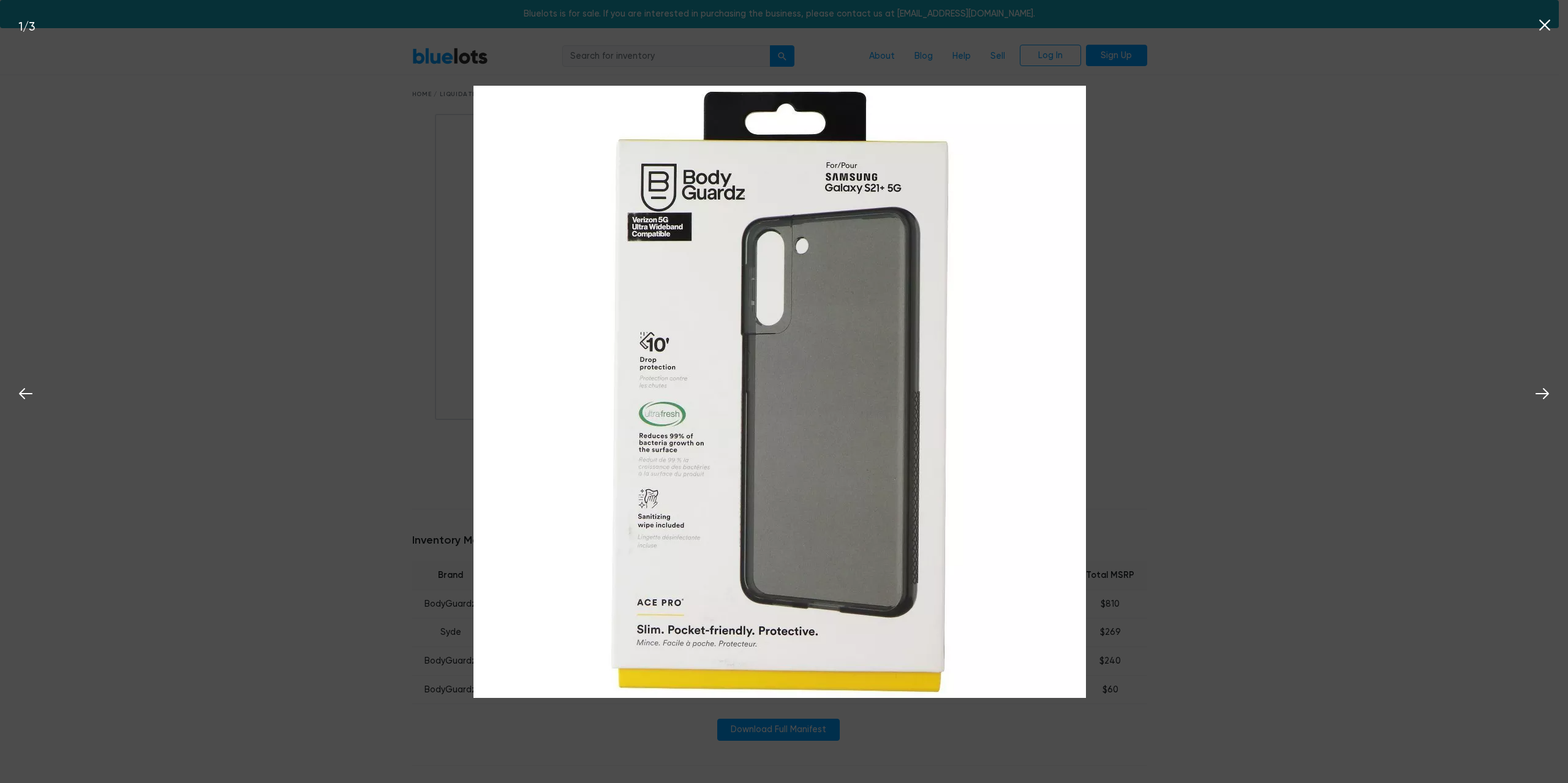
click at [1274, 311] on div "1 / 3" at bounding box center [784, 391] width 1568 height 783
